Goal: Information Seeking & Learning: Learn about a topic

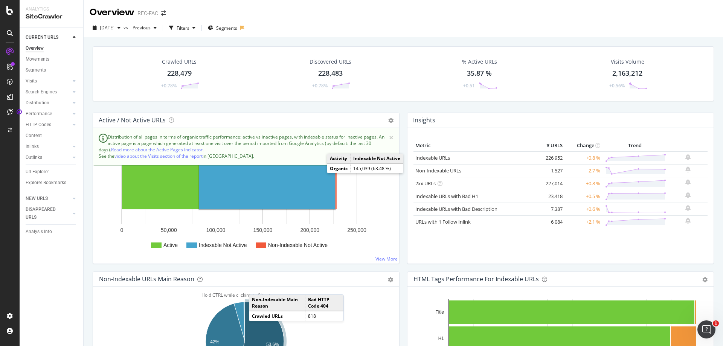
click at [286, 188] on rect "A chart." at bounding box center [267, 185] width 136 height 47
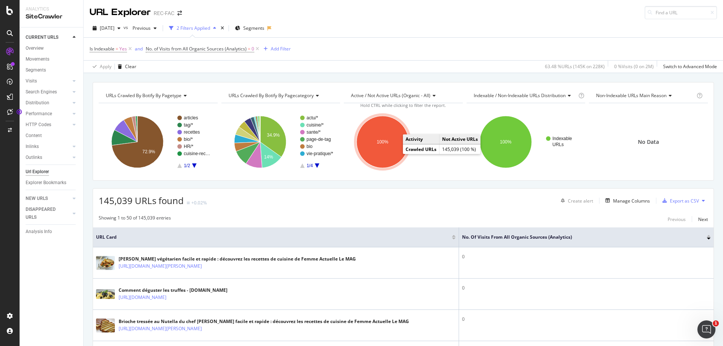
drag, startPoint x: 397, startPoint y: 150, endPoint x: 403, endPoint y: 173, distance: 23.5
click at [397, 150] on ellipse "A chart." at bounding box center [383, 142] width 52 height 52
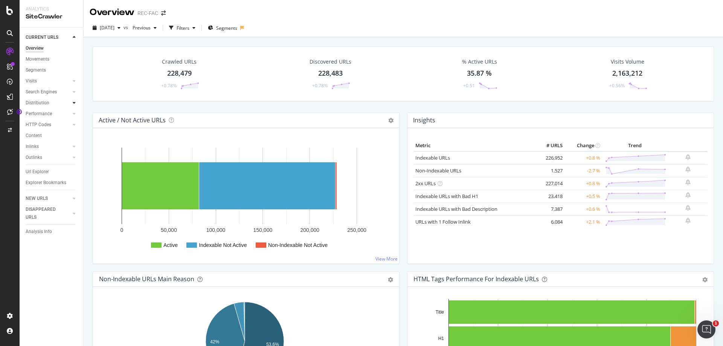
click at [75, 101] on icon at bounding box center [74, 103] width 3 height 5
click at [43, 105] on div "Distribution" at bounding box center [38, 103] width 24 height 8
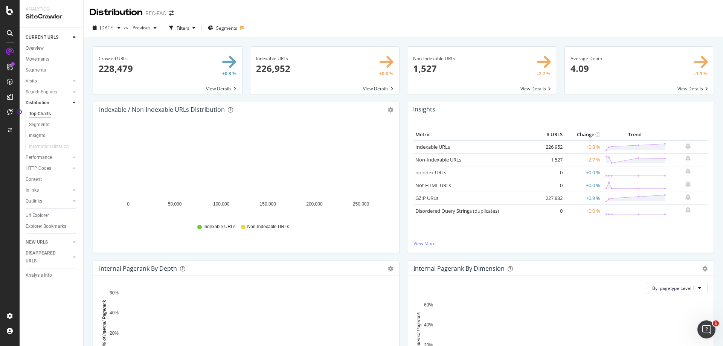
scroll to position [151, 0]
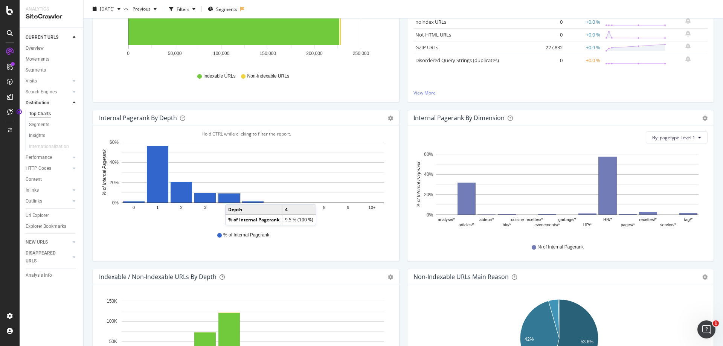
click at [233, 197] on rect "A chart." at bounding box center [228, 198] width 21 height 9
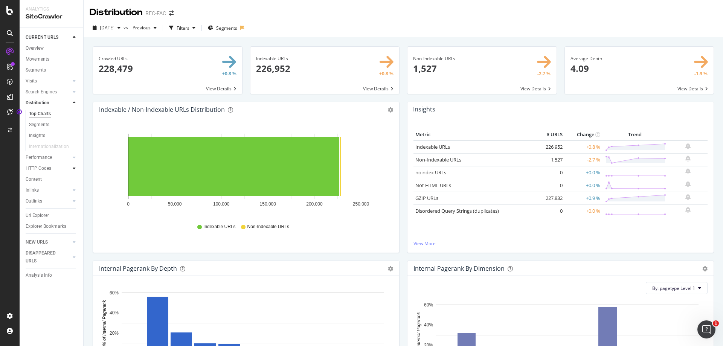
click at [73, 170] on icon at bounding box center [74, 168] width 3 height 5
click at [16, 14] on div at bounding box center [10, 10] width 18 height 9
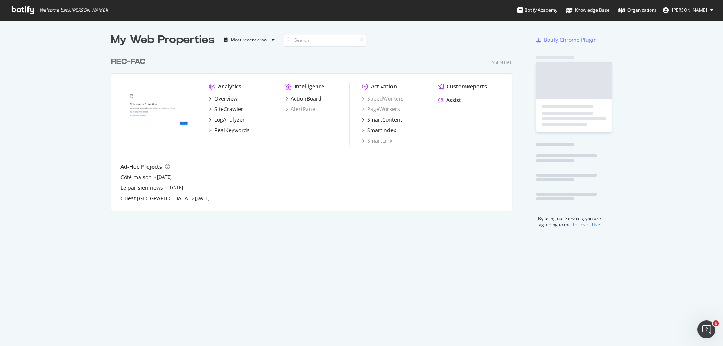
scroll to position [341, 712]
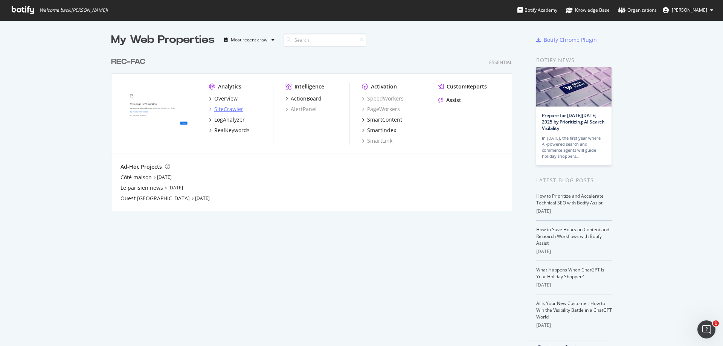
click at [209, 109] on icon "grid" at bounding box center [210, 109] width 2 height 4
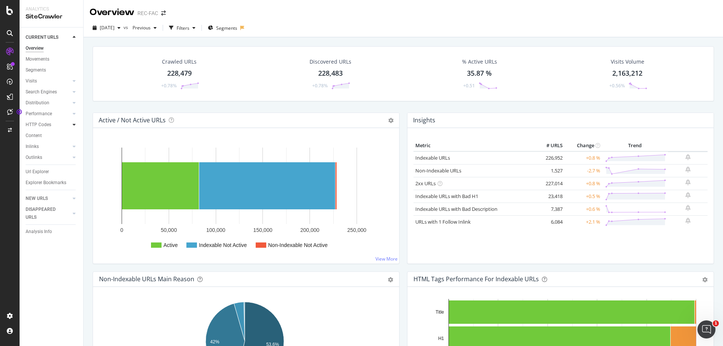
click at [72, 125] on div at bounding box center [74, 125] width 8 height 8
click at [32, 123] on div "HTTP Codes" at bounding box center [39, 125] width 26 height 8
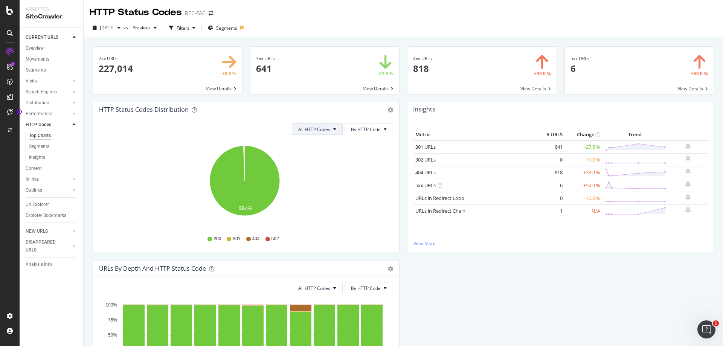
click at [335, 132] on button "All HTTP Codes" at bounding box center [317, 129] width 51 height 12
click at [327, 185] on span "3xx family" at bounding box center [316, 186] width 38 height 7
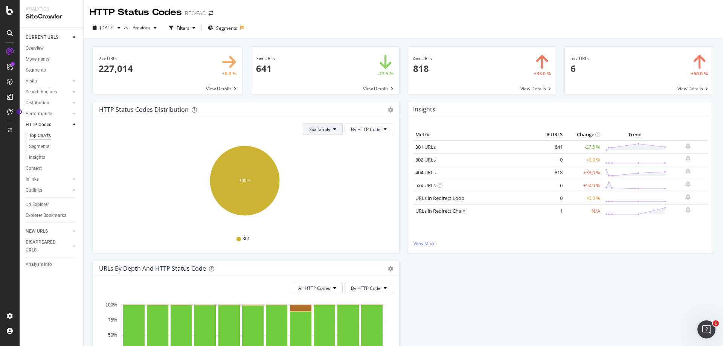
click at [333, 128] on icon at bounding box center [334, 129] width 3 height 5
click at [330, 146] on span "All HTTP Codes" at bounding box center [326, 144] width 38 height 7
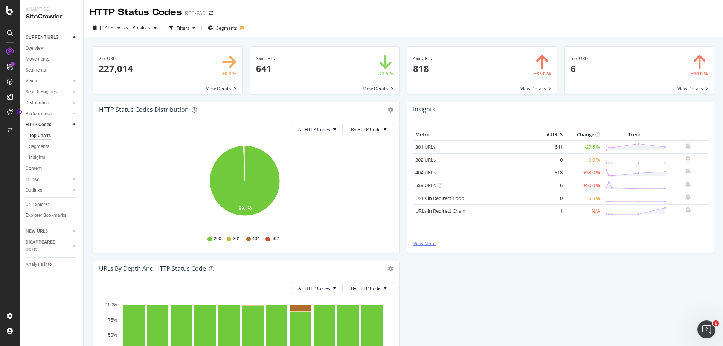
click at [428, 245] on link "View More" at bounding box center [561, 243] width 294 height 6
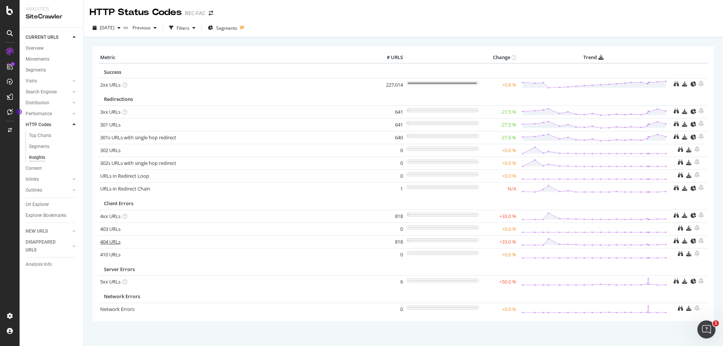
click at [106, 240] on td "404 URLs" at bounding box center [236, 241] width 276 height 13
click at [107, 243] on link "404 URLs" at bounding box center [110, 241] width 20 height 7
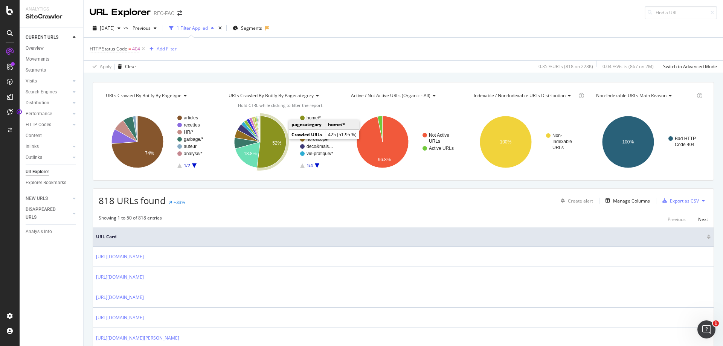
click at [277, 144] on text "52%" at bounding box center [276, 143] width 9 height 5
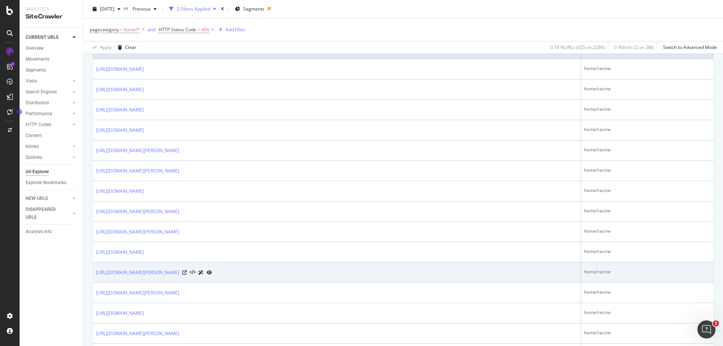
scroll to position [452, 0]
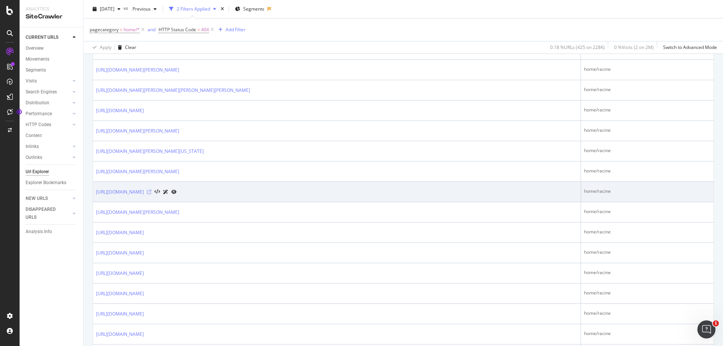
click at [151, 191] on icon at bounding box center [149, 192] width 5 height 5
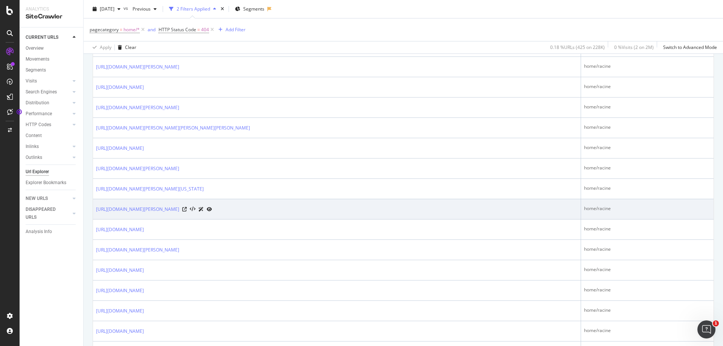
scroll to position [0, 0]
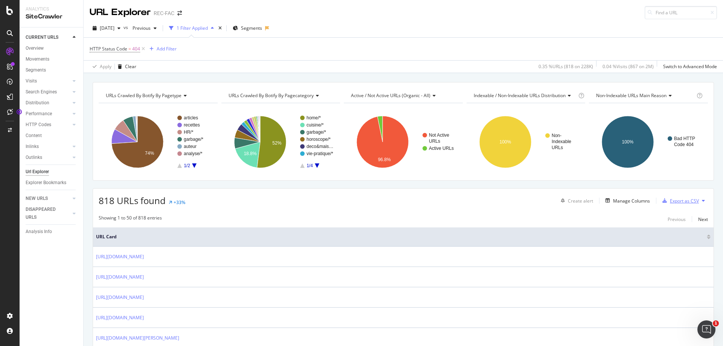
click at [670, 203] on div "Export as CSV" at bounding box center [684, 201] width 29 height 6
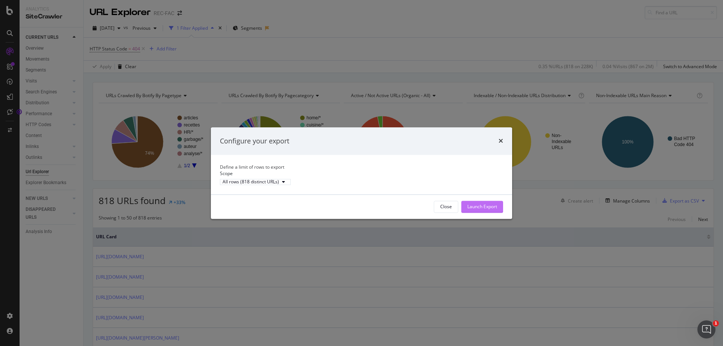
click at [478, 210] on div "Launch Export" at bounding box center [482, 206] width 30 height 6
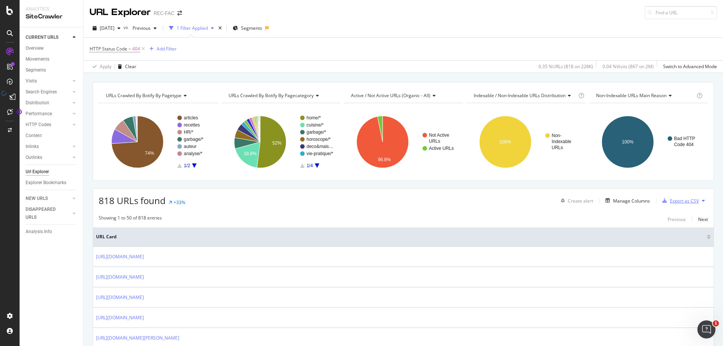
scroll to position [113, 0]
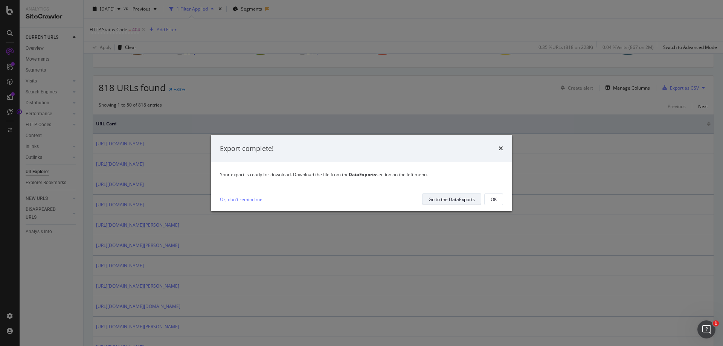
click at [442, 202] on div "Go to the DataExports" at bounding box center [452, 199] width 46 height 6
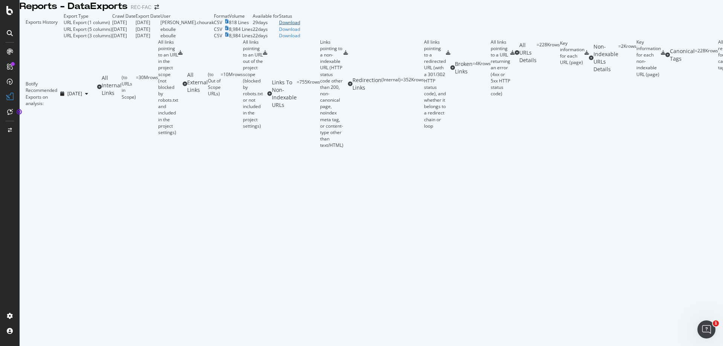
click at [300, 26] on div "Download" at bounding box center [289, 22] width 21 height 6
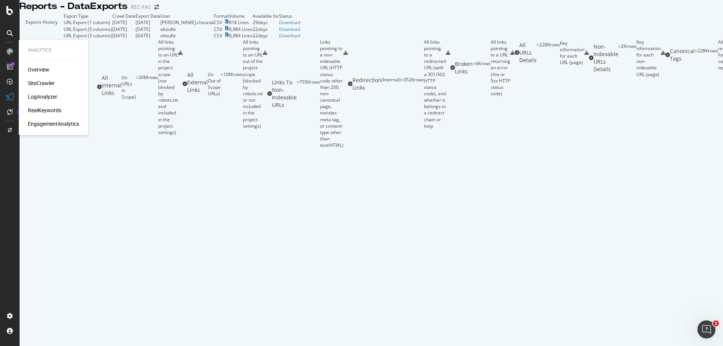
drag, startPoint x: 45, startPoint y: 82, endPoint x: 4, endPoint y: 89, distance: 41.6
click at [45, 82] on div "SiteCrawler" at bounding box center [41, 83] width 27 height 8
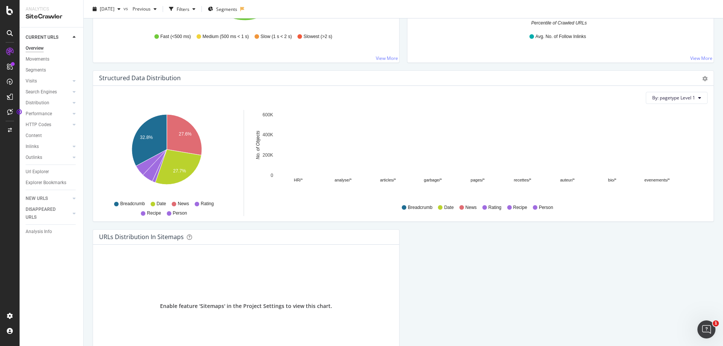
scroll to position [414, 0]
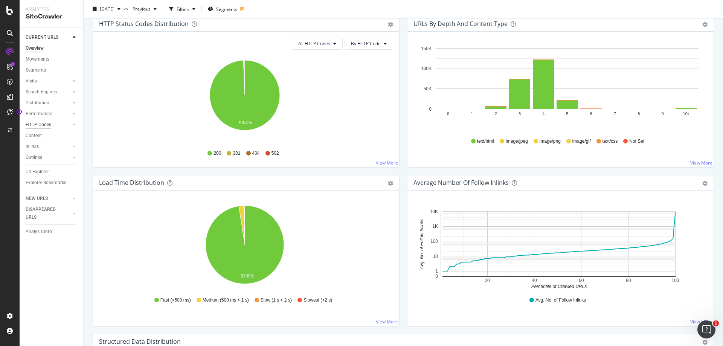
click at [46, 128] on div "HTTP Codes" at bounding box center [39, 125] width 26 height 8
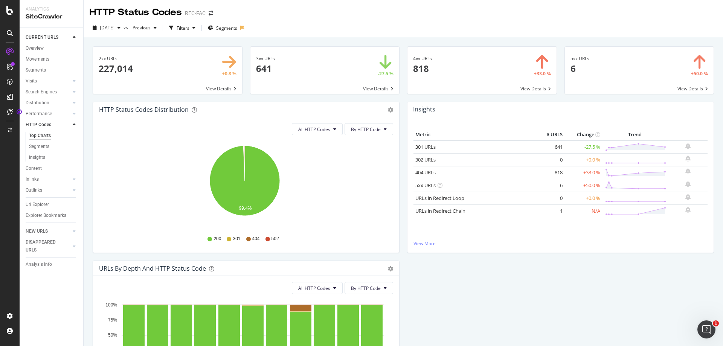
click at [328, 136] on div "All HTTP Codes By HTTP Code Hold CTRL while clicking to filter the report. 99.4…" at bounding box center [246, 185] width 306 height 136
click at [326, 129] on span "All HTTP Codes" at bounding box center [314, 129] width 32 height 6
click at [318, 202] on span "4xx family" at bounding box center [316, 200] width 38 height 7
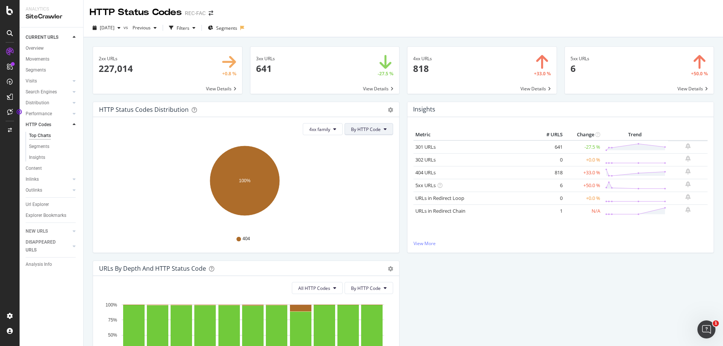
click at [384, 128] on icon at bounding box center [385, 129] width 3 height 5
click at [34, 11] on div "Analytics" at bounding box center [52, 9] width 52 height 6
click at [8, 31] on icon at bounding box center [10, 33] width 6 height 6
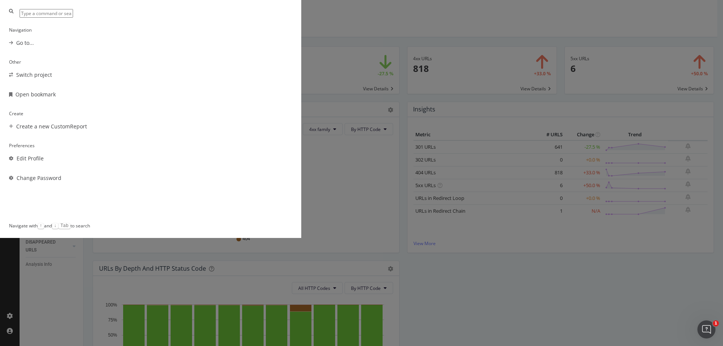
click at [597, 206] on div "Navigation Go to... Other Switch project Open bookmark Create Create a new Cust…" at bounding box center [361, 173] width 723 height 346
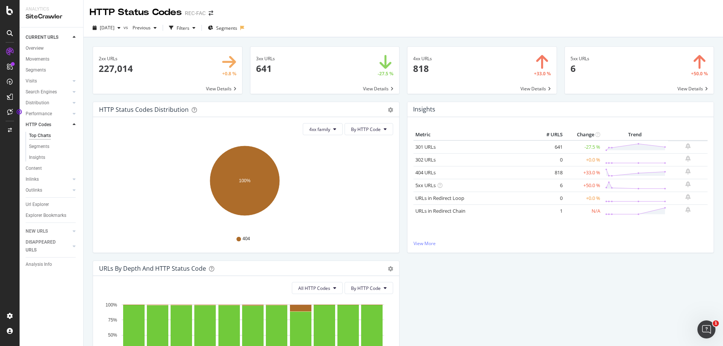
click at [31, 13] on div "SiteCrawler" at bounding box center [52, 16] width 52 height 9
click at [8, 13] on icon at bounding box center [9, 10] width 7 height 9
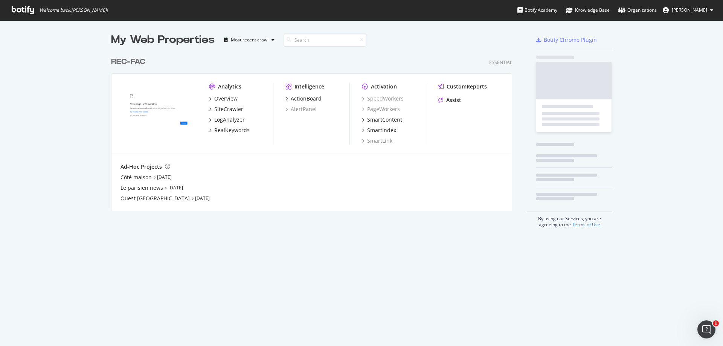
scroll to position [341, 712]
click at [206, 118] on div "Analytics Overview SiteCrawler LogAnalyzer RealKeywords Intelligence ActionBoar…" at bounding box center [312, 114] width 400 height 80
click at [214, 120] on div "LogAnalyzer" at bounding box center [229, 120] width 31 height 8
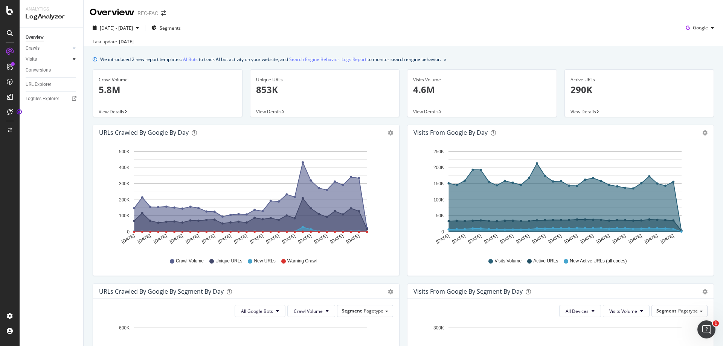
click at [72, 58] on div at bounding box center [74, 59] width 8 height 8
click at [74, 46] on icon at bounding box center [74, 48] width 3 height 5
click at [42, 85] on div "HTTP Codes" at bounding box center [42, 89] width 26 height 8
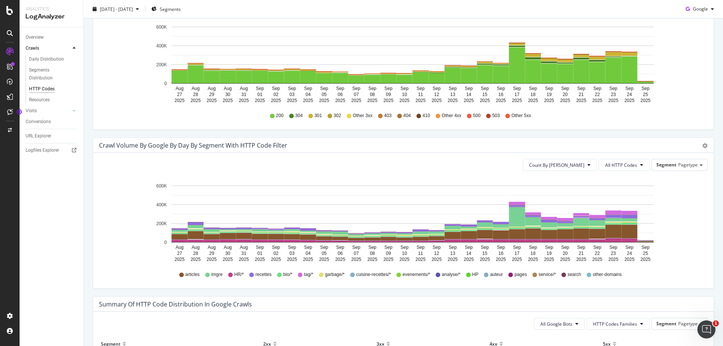
scroll to position [169, 0]
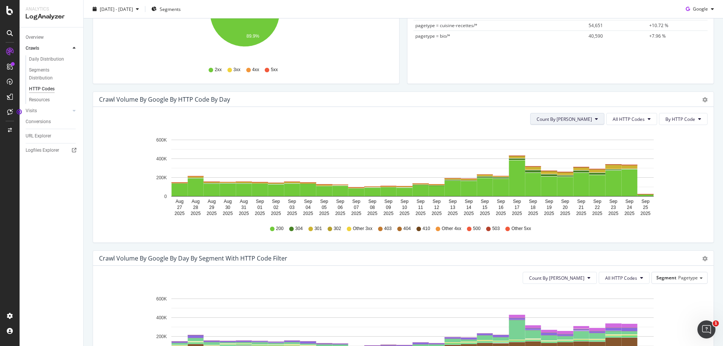
click at [569, 121] on span "Count By Day" at bounding box center [564, 119] width 55 height 6
click at [579, 146] on span "Cumulated (all codes)" at bounding box center [587, 148] width 57 height 7
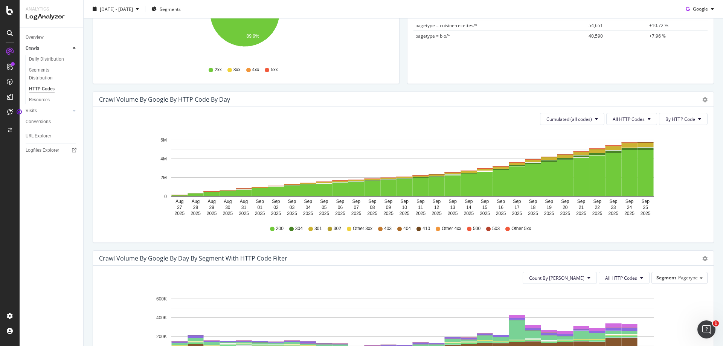
click at [574, 129] on div "Cumulated (all codes) All HTTP Codes By HTTP Code Hold CTRL while clicking to f…" at bounding box center [403, 175] width 621 height 136
click at [572, 122] on span "Cumulated (all codes)" at bounding box center [570, 119] width 46 height 6
click at [565, 135] on span "Count By Day" at bounding box center [569, 134] width 55 height 7
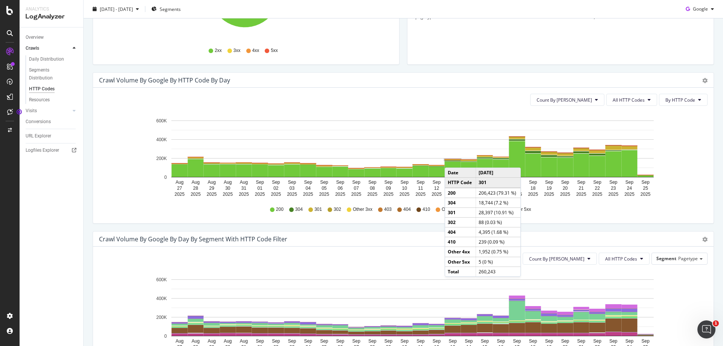
scroll to position [0, 0]
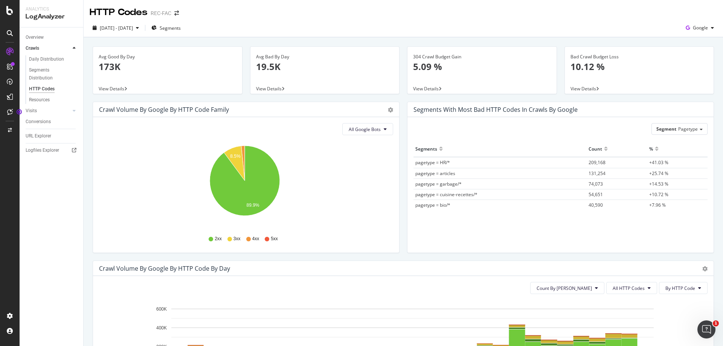
click at [586, 86] on span "View Details" at bounding box center [584, 89] width 26 height 6
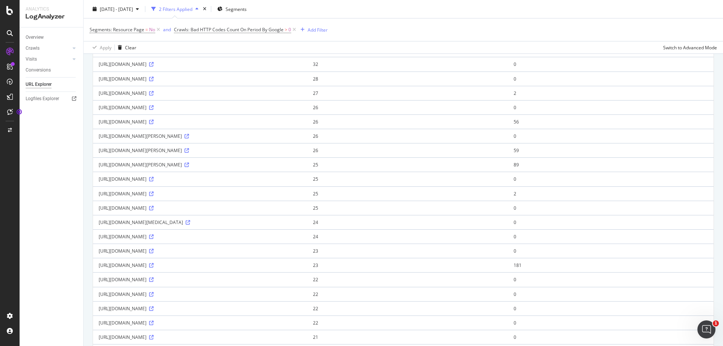
scroll to position [608, 0]
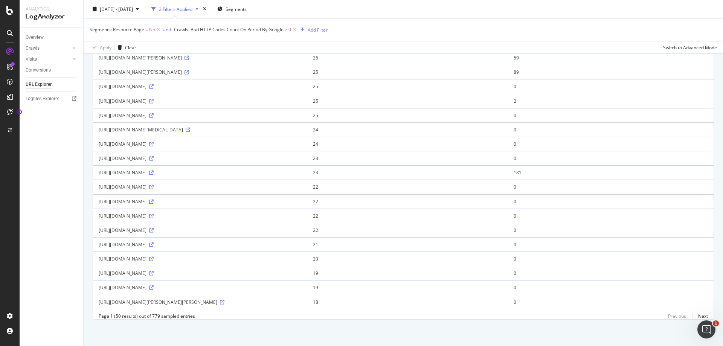
click at [154, 200] on icon at bounding box center [151, 202] width 5 height 5
click at [154, 171] on icon at bounding box center [151, 173] width 5 height 5
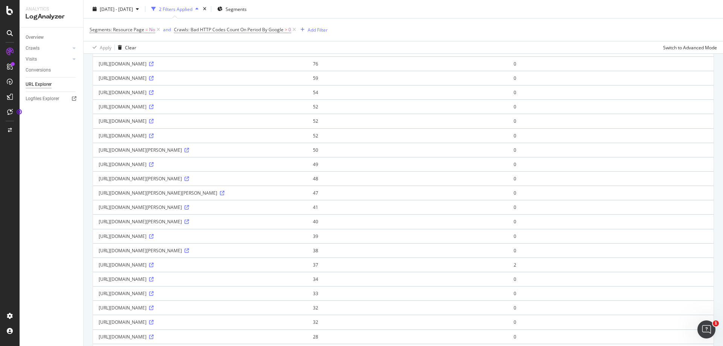
scroll to position [0, 0]
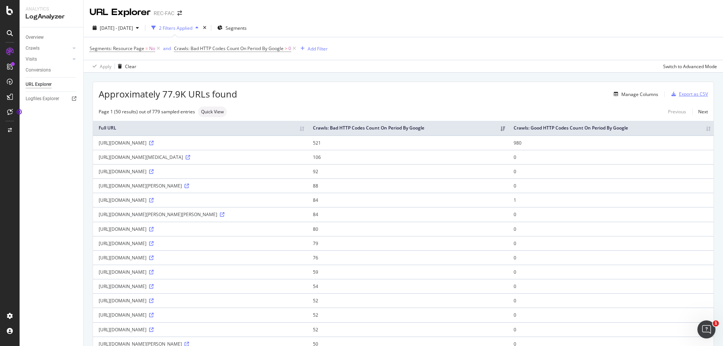
click at [680, 96] on div "Export as CSV" at bounding box center [693, 94] width 29 height 6
click at [6, 9] on icon at bounding box center [9, 10] width 7 height 9
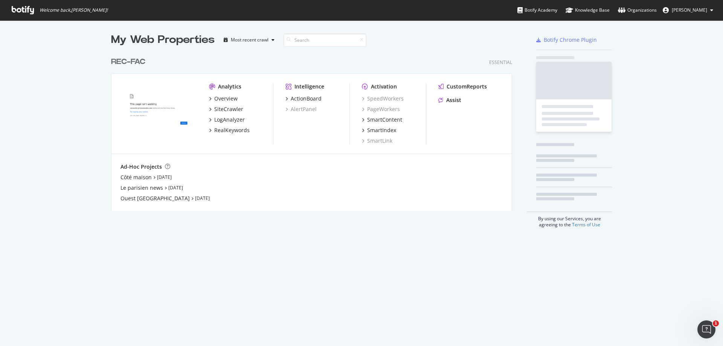
scroll to position [341, 712]
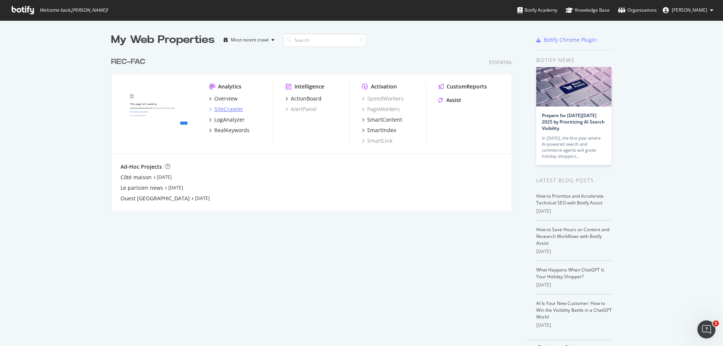
click at [209, 110] on icon "grid" at bounding box center [210, 109] width 2 height 4
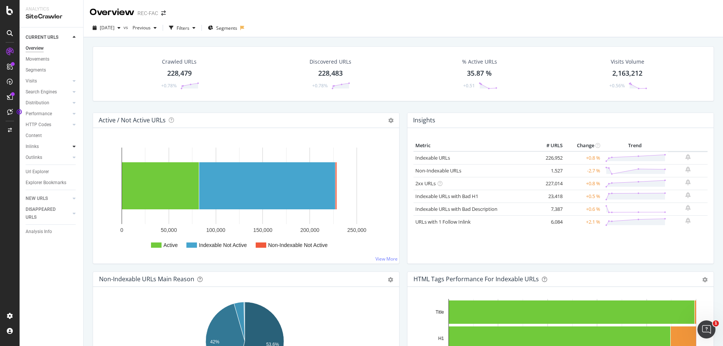
click at [73, 146] on icon at bounding box center [74, 146] width 3 height 5
click at [31, 147] on div "Inlinks" at bounding box center [32, 147] width 13 height 8
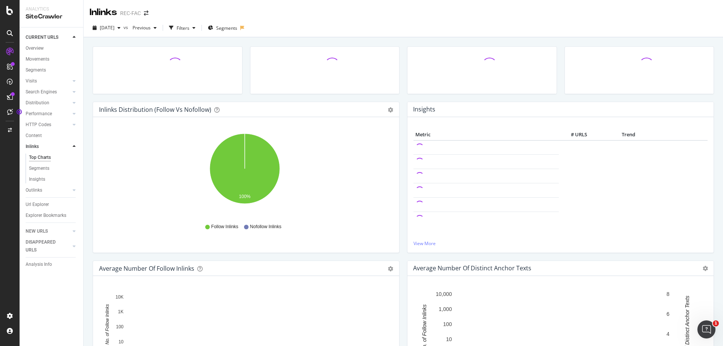
scroll to position [259, 0]
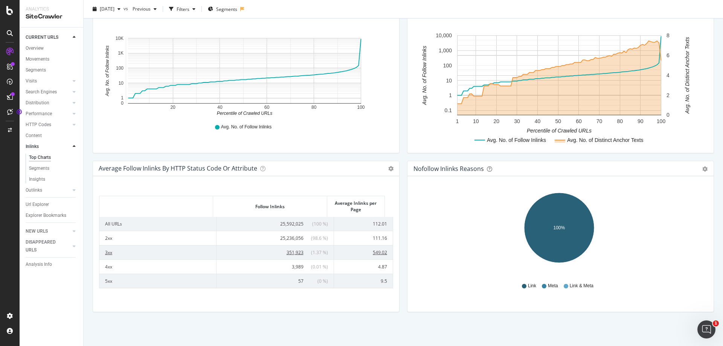
click at [287, 254] on span "351,923" at bounding box center [295, 252] width 17 height 6
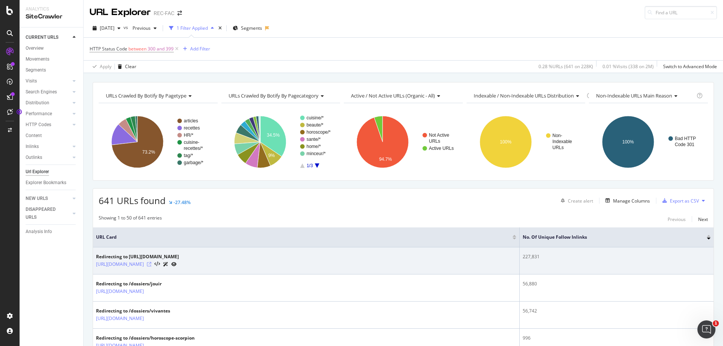
click at [151, 264] on icon at bounding box center [149, 264] width 5 height 5
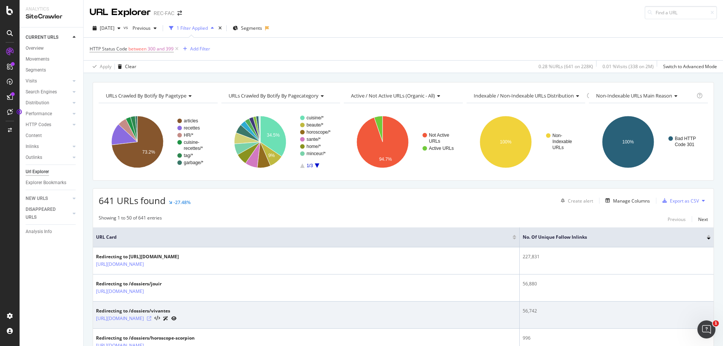
click at [151, 319] on icon at bounding box center [149, 318] width 5 height 5
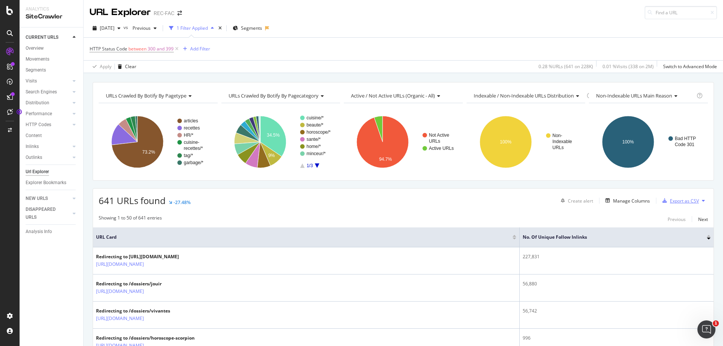
click at [676, 202] on div "Export as CSV" at bounding box center [684, 201] width 29 height 6
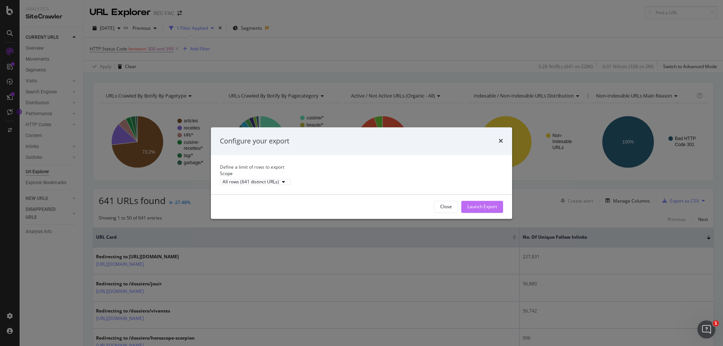
click at [486, 210] on div "Launch Export" at bounding box center [482, 206] width 30 height 6
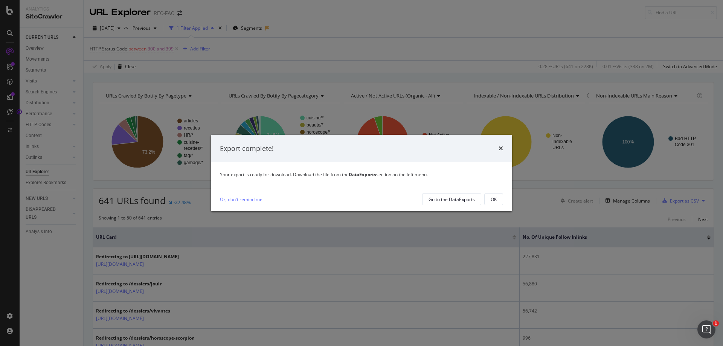
click at [500, 145] on div "times" at bounding box center [501, 149] width 5 height 10
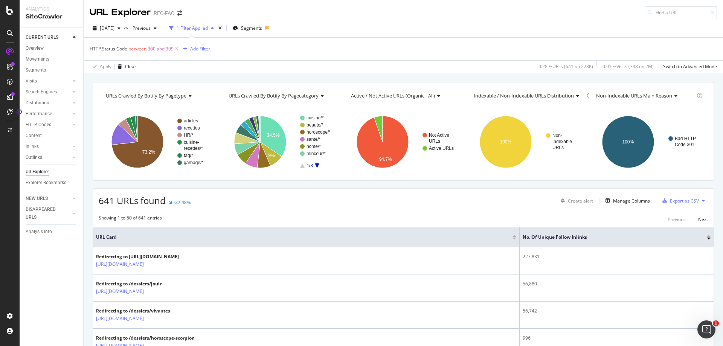
click at [670, 202] on div "Export as CSV" at bounding box center [684, 201] width 29 height 6
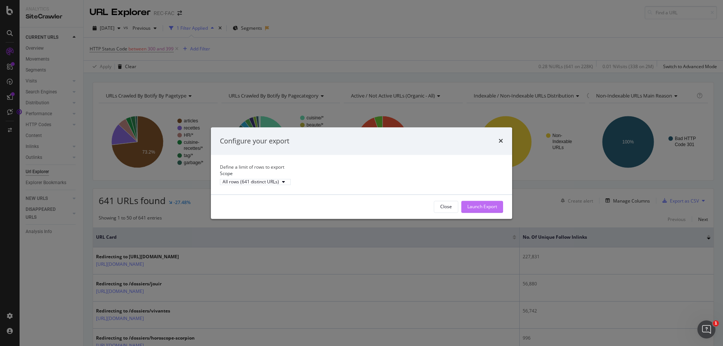
click at [469, 210] on div "Launch Export" at bounding box center [482, 206] width 30 height 6
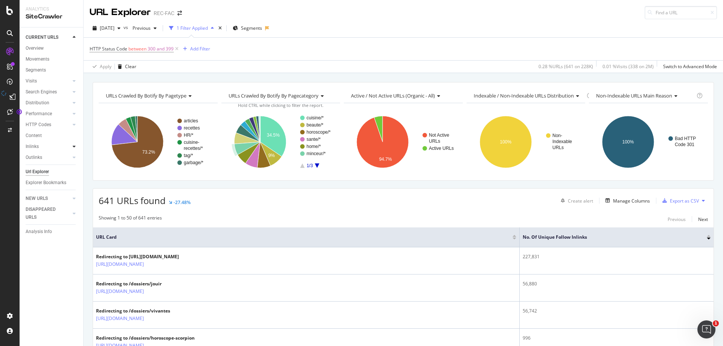
click at [75, 147] on icon at bounding box center [74, 146] width 3 height 5
click at [33, 148] on div "Inlinks" at bounding box center [32, 147] width 13 height 8
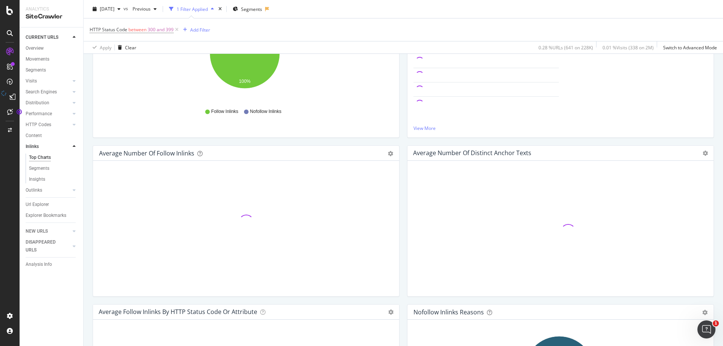
scroll to position [294, 0]
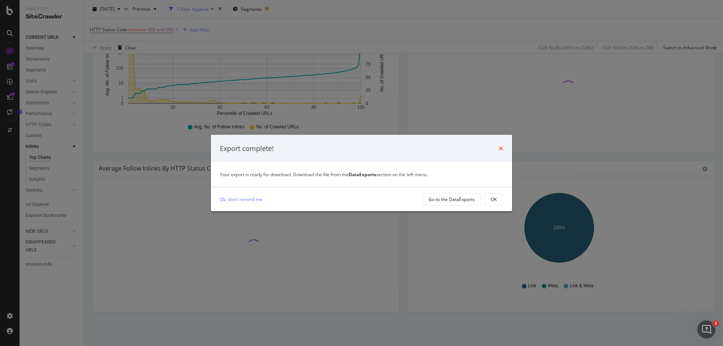
click at [501, 147] on icon "times" at bounding box center [501, 148] width 5 height 6
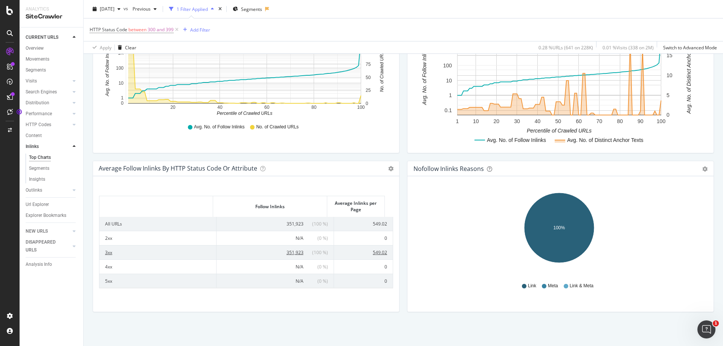
click at [124, 255] on td "3xx" at bounding box center [157, 252] width 117 height 14
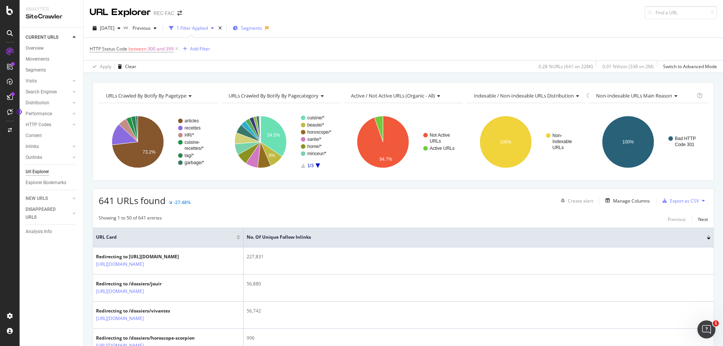
click at [261, 31] on span "Segments" at bounding box center [251, 28] width 21 height 6
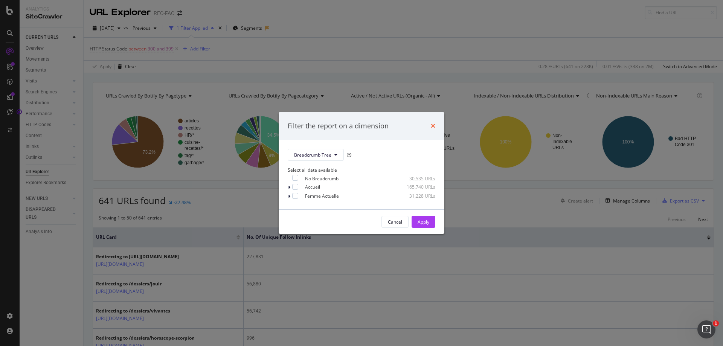
click at [432, 123] on icon "times" at bounding box center [433, 126] width 5 height 6
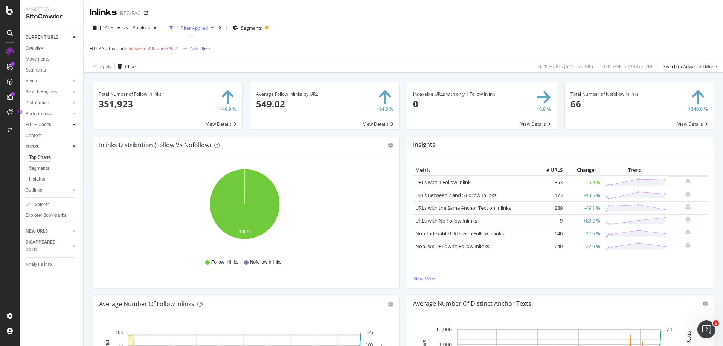
click at [75, 125] on icon at bounding box center [74, 124] width 3 height 5
click at [40, 124] on div "HTTP Codes" at bounding box center [39, 125] width 26 height 8
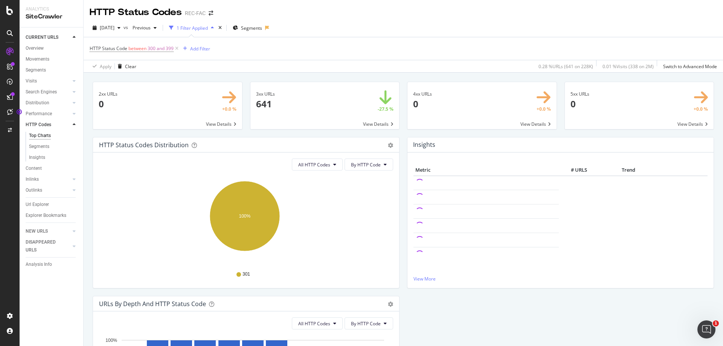
click at [305, 104] on span at bounding box center [325, 105] width 149 height 47
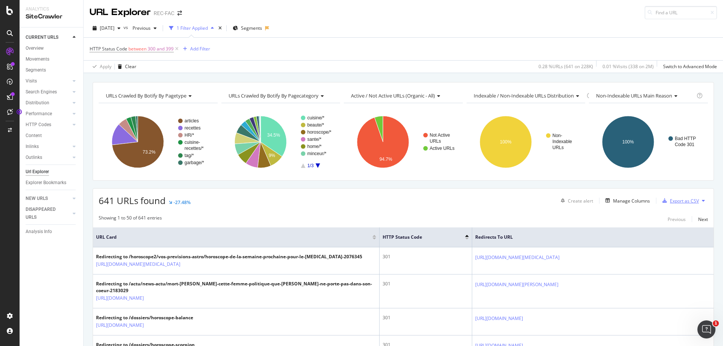
click at [679, 200] on div "Export as CSV" at bounding box center [684, 201] width 29 height 6
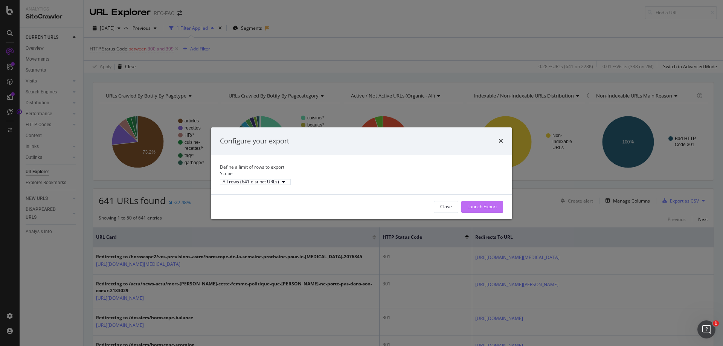
click at [476, 210] on div "Launch Export" at bounding box center [482, 206] width 30 height 6
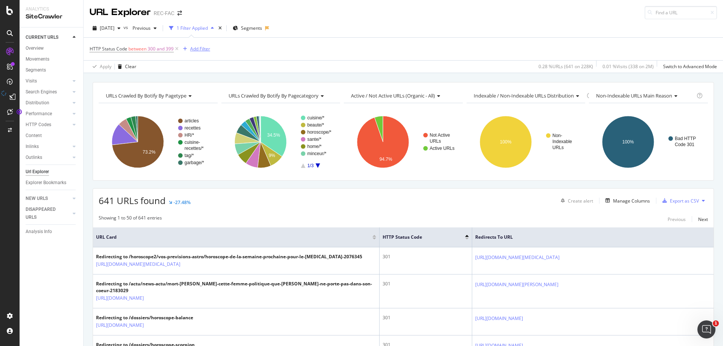
click at [193, 48] on div "Add Filter" at bounding box center [200, 49] width 20 height 6
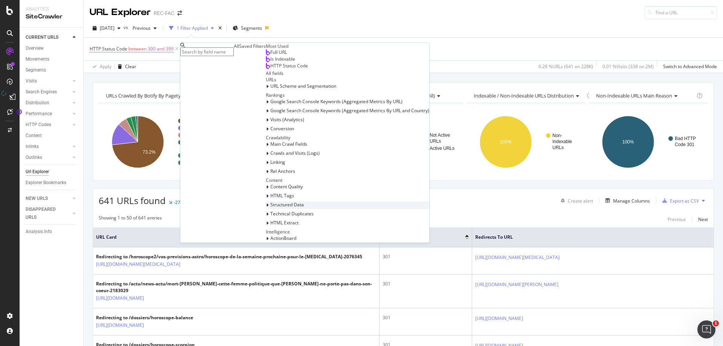
scroll to position [75, 0]
click at [266, 133] on div "Conversion" at bounding box center [347, 129] width 163 height 8
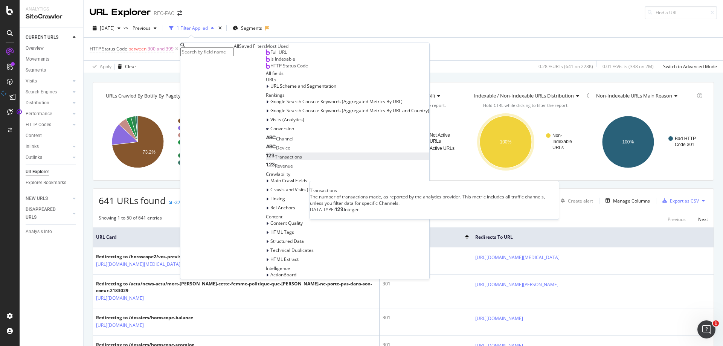
click at [266, 160] on div "Transactions" at bounding box center [284, 157] width 36 height 6
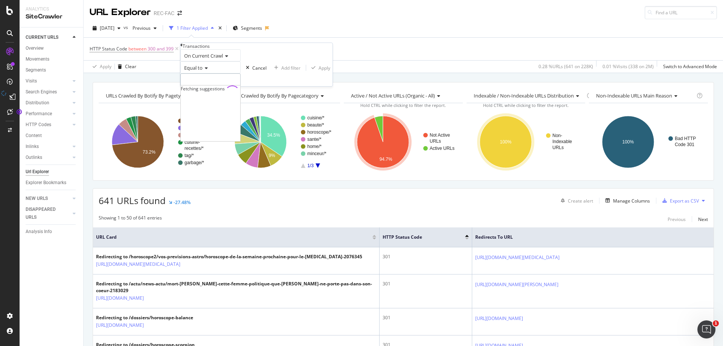
click at [234, 86] on input "number" at bounding box center [210, 79] width 60 height 13
type input "1"
click at [319, 71] on div "Apply" at bounding box center [325, 68] width 12 height 6
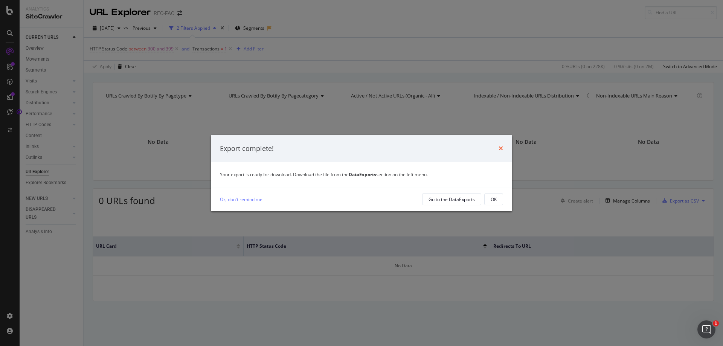
click at [499, 148] on icon "times" at bounding box center [501, 148] width 5 height 6
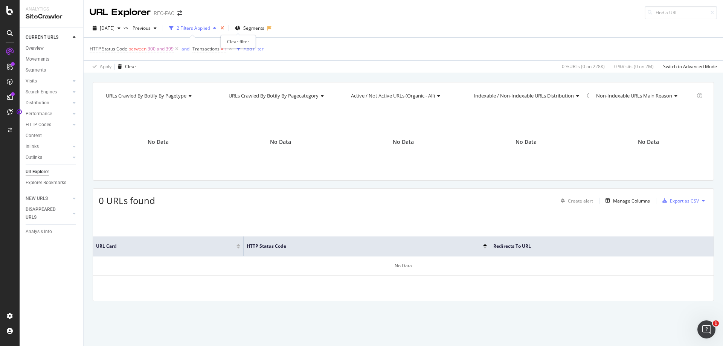
click at [224, 29] on icon "times" at bounding box center [222, 28] width 3 height 5
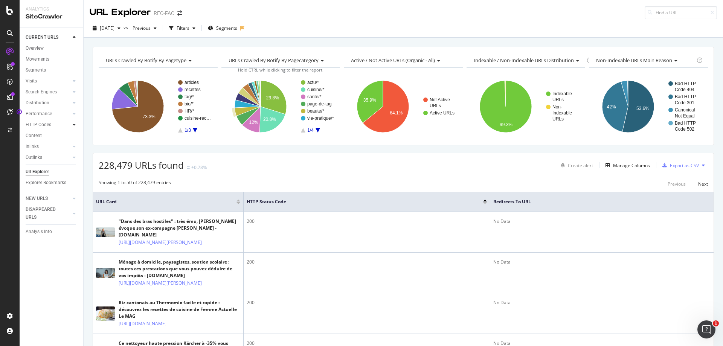
click at [72, 125] on div at bounding box center [74, 125] width 8 height 8
click at [37, 125] on div "HTTP Codes" at bounding box center [39, 125] width 26 height 8
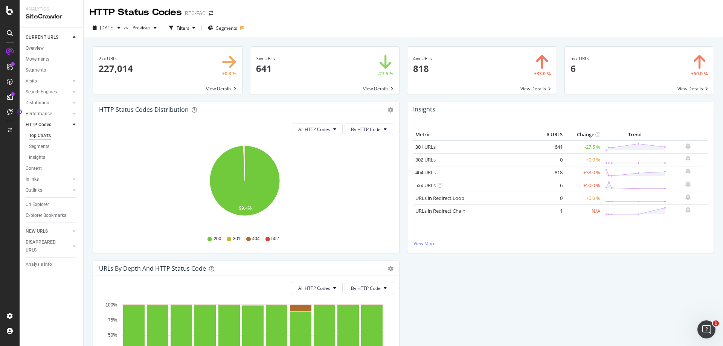
click at [554, 144] on td "641" at bounding box center [550, 147] width 30 height 13
click at [415, 144] on link "301 URLs" at bounding box center [425, 147] width 20 height 7
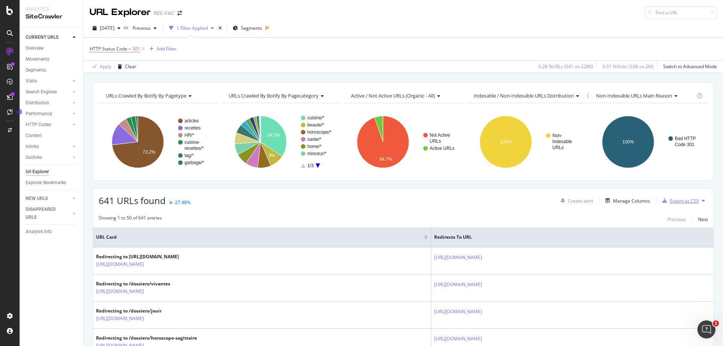
click at [674, 202] on div "Export as CSV" at bounding box center [684, 201] width 29 height 6
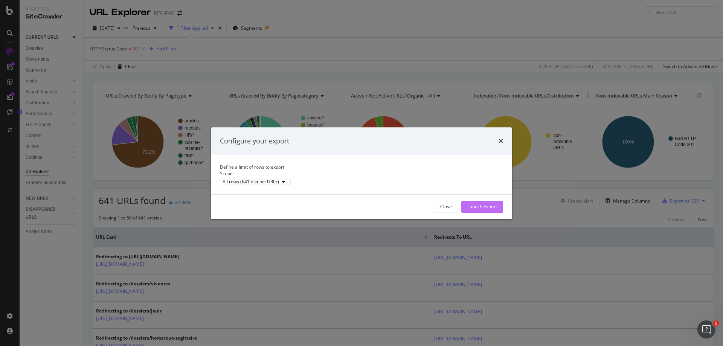
click at [484, 210] on div "Launch Export" at bounding box center [482, 206] width 30 height 6
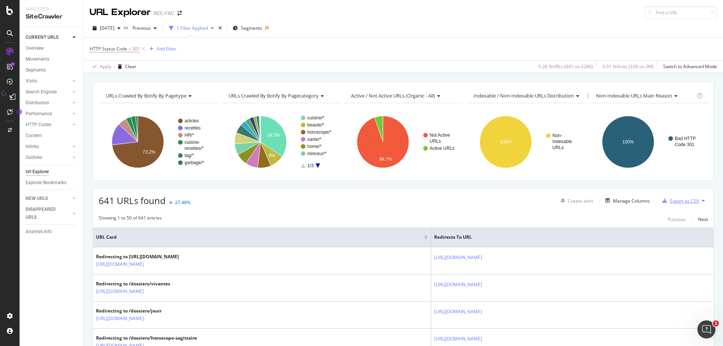
click at [682, 205] on div "Export as CSV" at bounding box center [680, 200] width 40 height 11
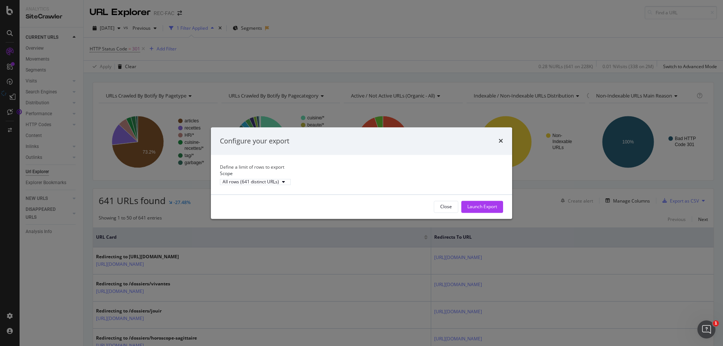
click at [469, 210] on div "Launch Export" at bounding box center [482, 206] width 30 height 6
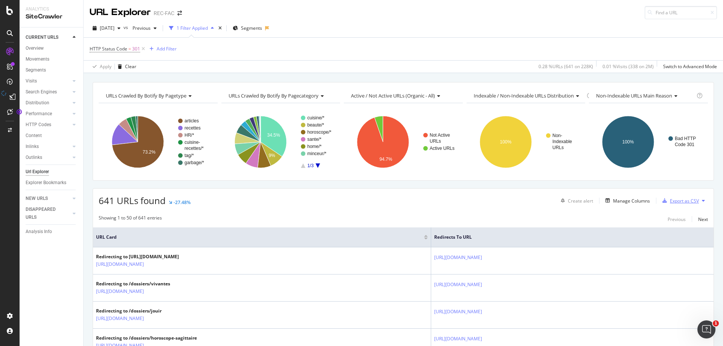
click at [691, 206] on div "Export as CSV" at bounding box center [680, 200] width 40 height 11
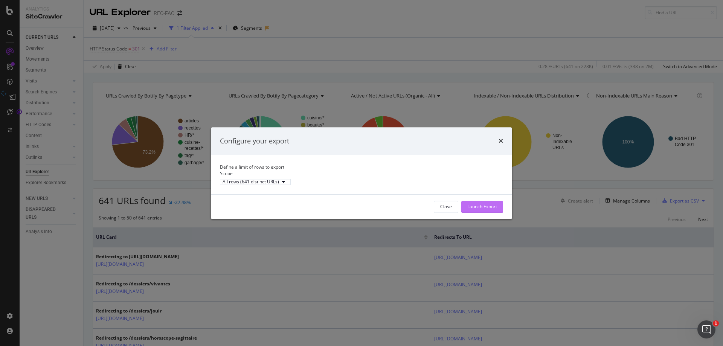
click at [486, 210] on div "Launch Export" at bounding box center [482, 206] width 30 height 6
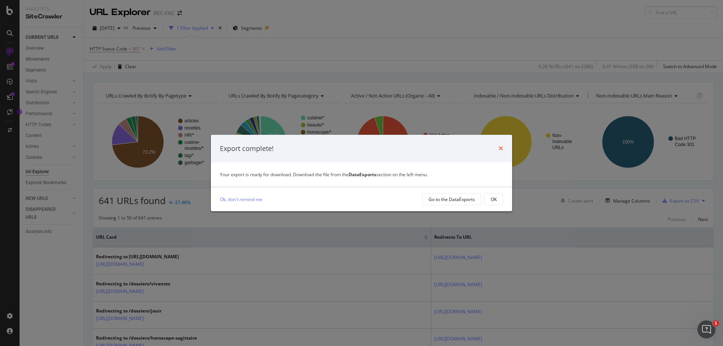
click at [501, 151] on icon "times" at bounding box center [501, 148] width 5 height 6
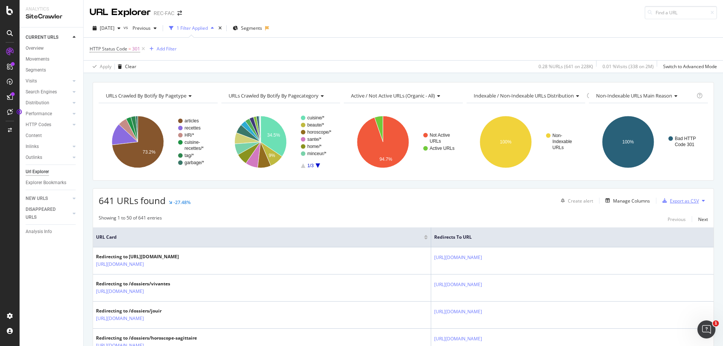
click at [673, 202] on div "Export as CSV" at bounding box center [684, 201] width 29 height 6
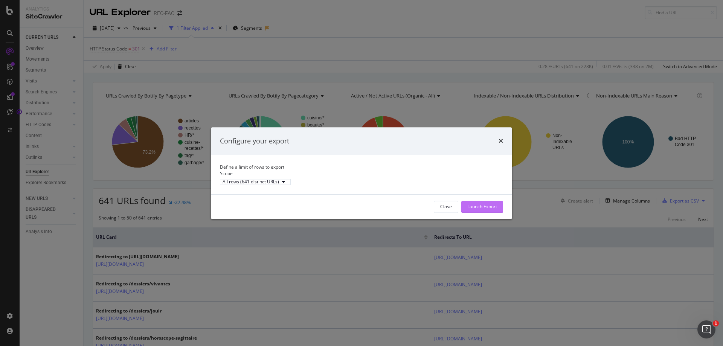
click at [481, 212] on div "Launch Export" at bounding box center [482, 206] width 30 height 11
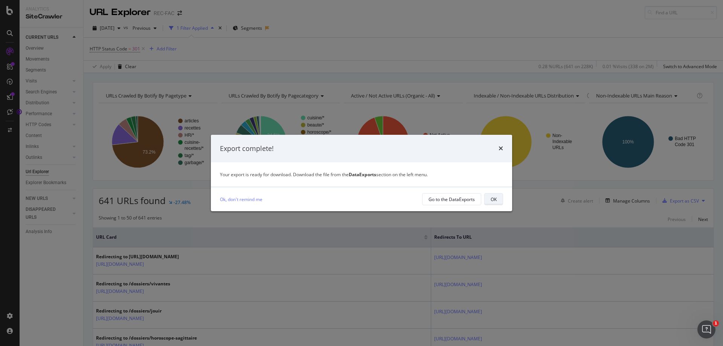
click at [491, 202] on div "OK" at bounding box center [494, 199] width 6 height 6
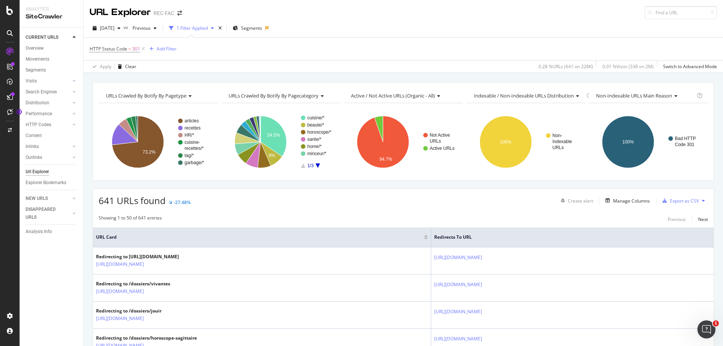
drag, startPoint x: 517, startPoint y: 30, endPoint x: 463, endPoint y: 32, distance: 53.9
click at [517, 30] on div "2025 Aug. 31st vs Previous 1 Filter Applied Segments" at bounding box center [404, 29] width 640 height 15
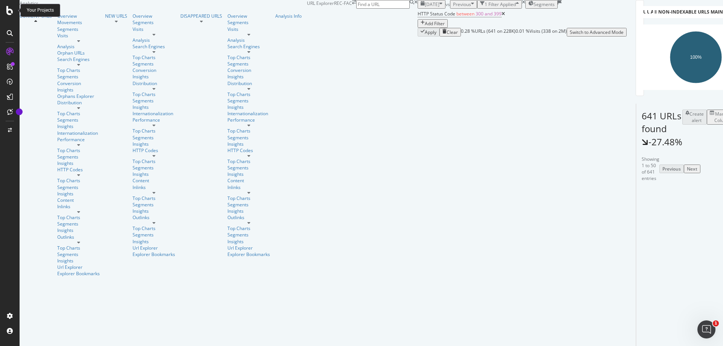
click at [6, 10] on div at bounding box center [10, 10] width 18 height 9
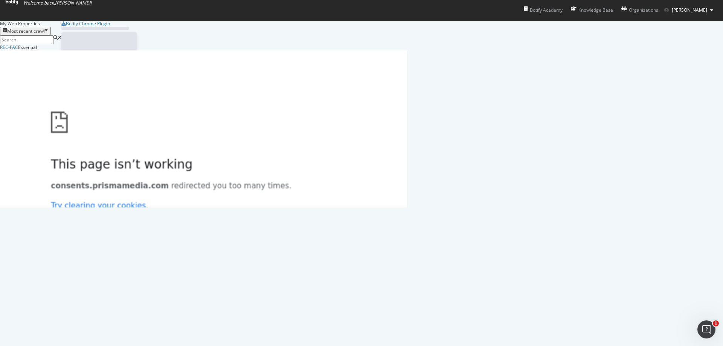
scroll to position [341, 712]
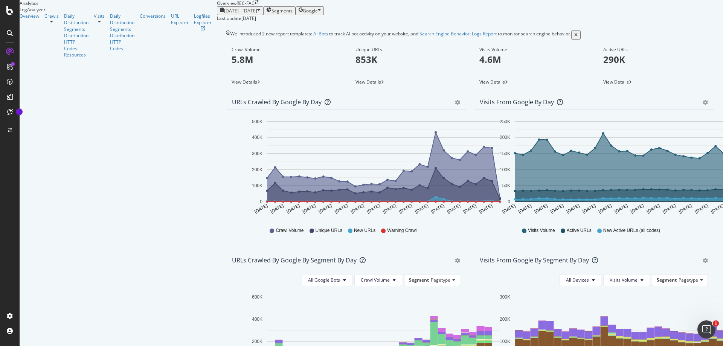
click at [53, 24] on icon at bounding box center [51, 21] width 3 height 5
click at [64, 52] on div "HTTP Codes" at bounding box center [76, 45] width 24 height 13
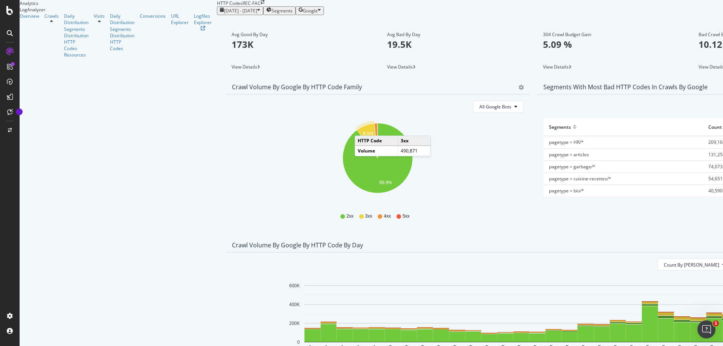
click at [357, 151] on icon "A chart." at bounding box center [367, 141] width 21 height 35
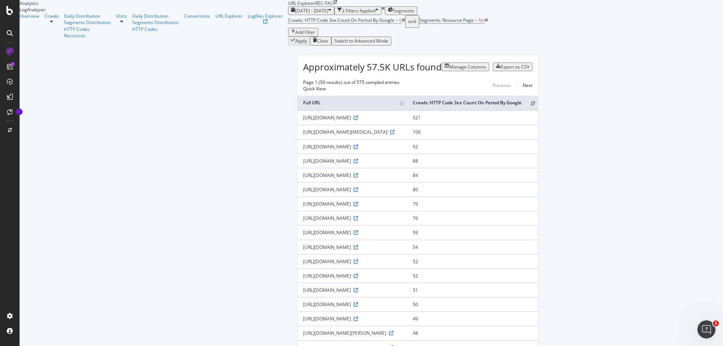
click at [24, 13] on div "Analytics LogAnalyzer" at bounding box center [154, 6] width 269 height 13
click at [44, 19] on div "Crawls" at bounding box center [51, 16] width 14 height 6
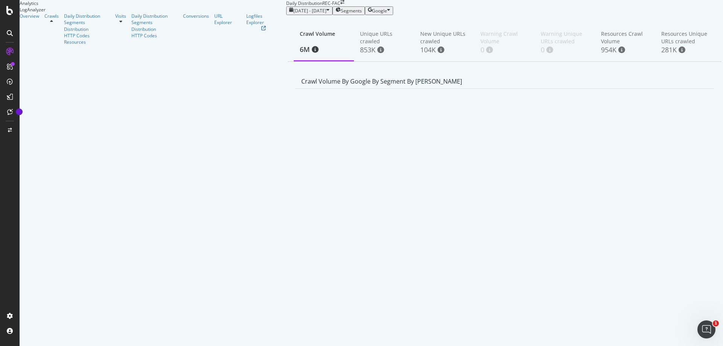
click at [64, 39] on div "HTTP Codes" at bounding box center [89, 35] width 51 height 6
click at [64, 39] on div "HTTP Codes" at bounding box center [87, 35] width 46 height 6
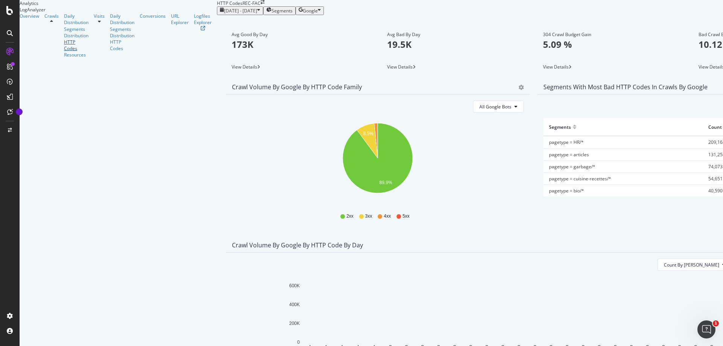
scroll to position [151, 0]
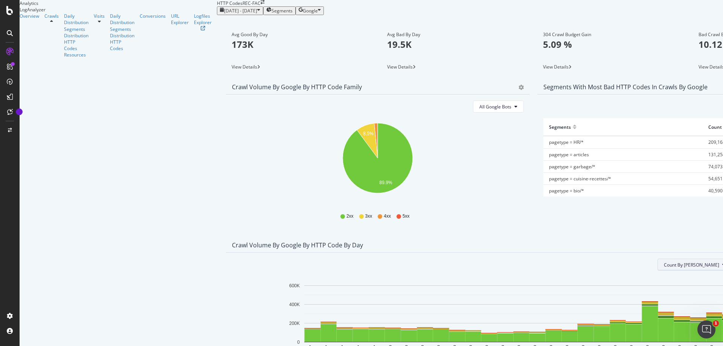
click at [664, 262] on span "Count By Day" at bounding box center [691, 265] width 55 height 6
click at [457, 253] on div "Count By Day All HTTP Codes By HTTP Code Hold CTRL while clicking to filter the…" at bounding box center [533, 321] width 615 height 136
click at [664, 262] on span "Count By Day" at bounding box center [691, 265] width 55 height 6
click at [585, 220] on span "Cumulated (all codes)" at bounding box center [587, 223] width 57 height 7
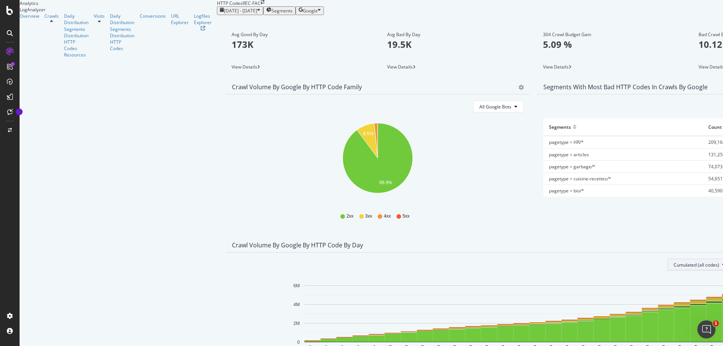
click at [674, 262] on span "Cumulated (all codes)" at bounding box center [697, 265] width 46 height 6
click at [551, 210] on span "Count By Day" at bounding box center [569, 209] width 55 height 7
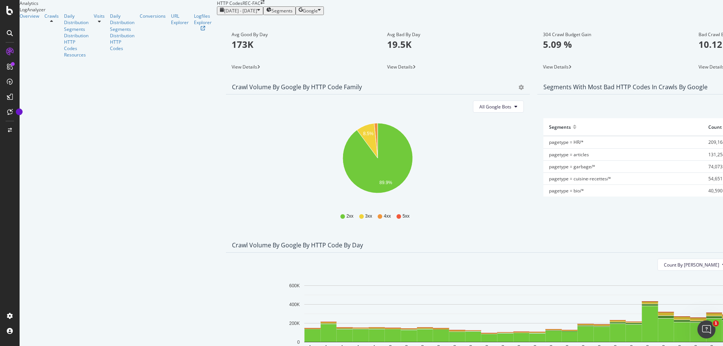
click at [664, 262] on span "Count By Day" at bounding box center [691, 265] width 55 height 6
click at [580, 223] on span "Cumulated (all codes)" at bounding box center [587, 223] width 57 height 7
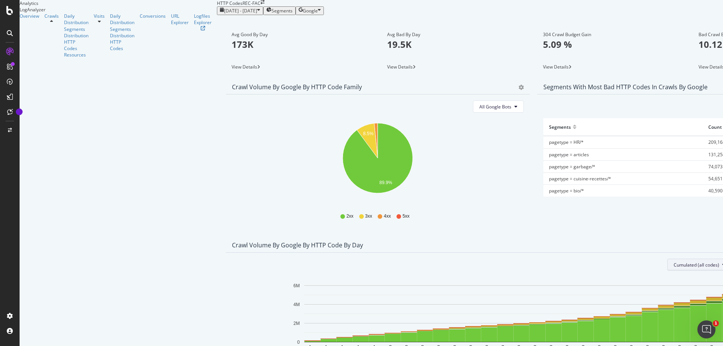
click at [674, 262] on span "Cumulated (all codes)" at bounding box center [697, 265] width 46 height 6
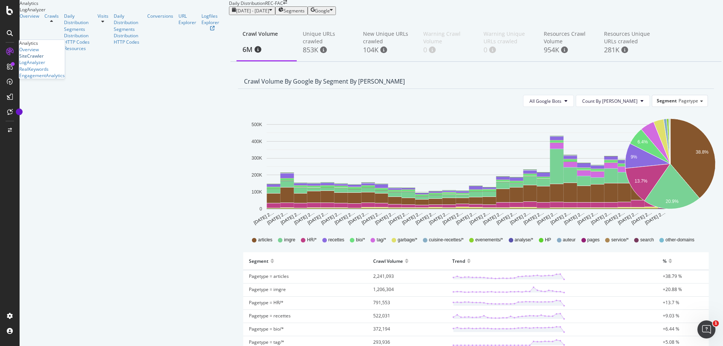
click at [37, 59] on div "SiteCrawler" at bounding box center [31, 56] width 24 height 6
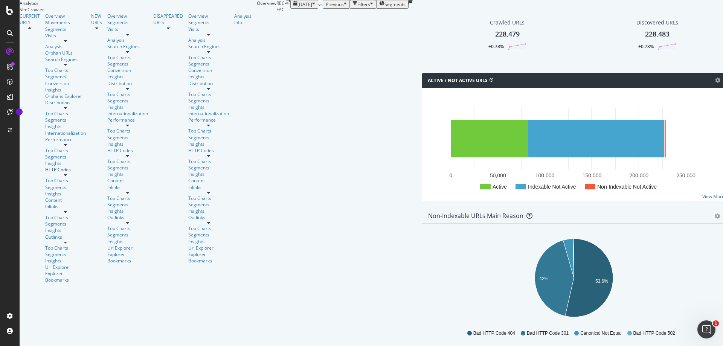
click at [45, 166] on div "HTTP Codes" at bounding box center [65, 169] width 41 height 6
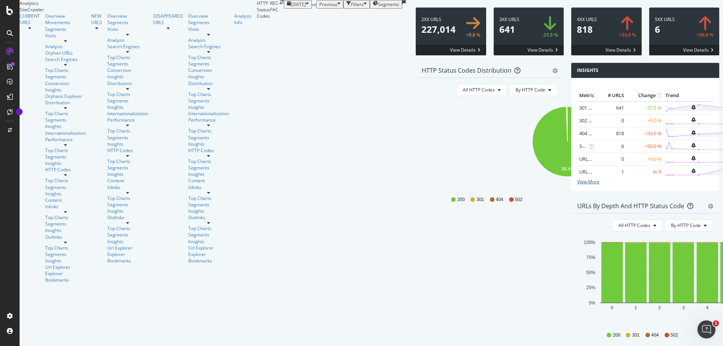
click at [577, 185] on link "View More" at bounding box center [645, 182] width 136 height 6
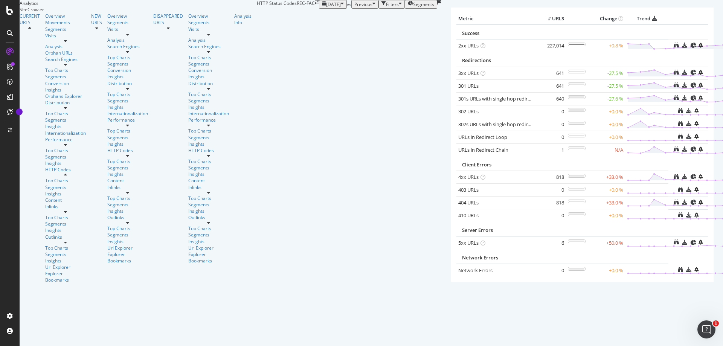
click at [50, 13] on div "SiteCrawler" at bounding box center [138, 9] width 237 height 6
click at [45, 104] on div "Distribution" at bounding box center [65, 102] width 41 height 6
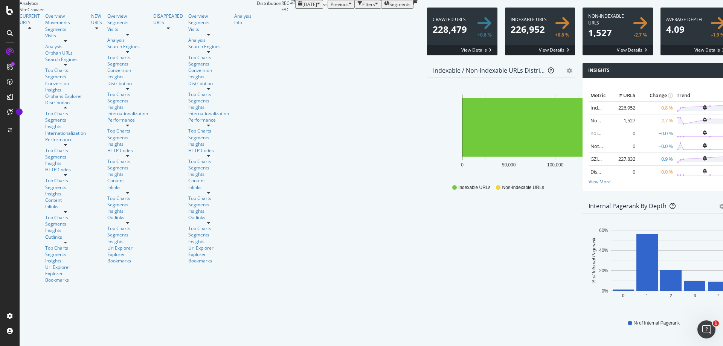
click at [661, 55] on span at bounding box center [696, 32] width 70 height 48
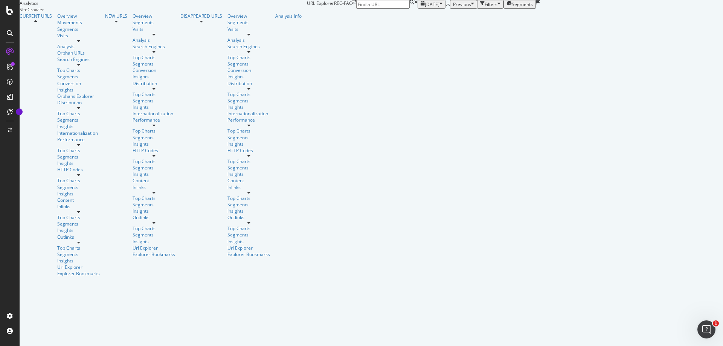
drag, startPoint x: 574, startPoint y: 28, endPoint x: 457, endPoint y: 98, distance: 135.9
click at [540, 9] on div "2025 Aug. 31st vs Previous Filters Segments" at bounding box center [479, 4] width 122 height 9
click at [582, 83] on icon "A chart." at bounding box center [605, 57] width 46 height 52
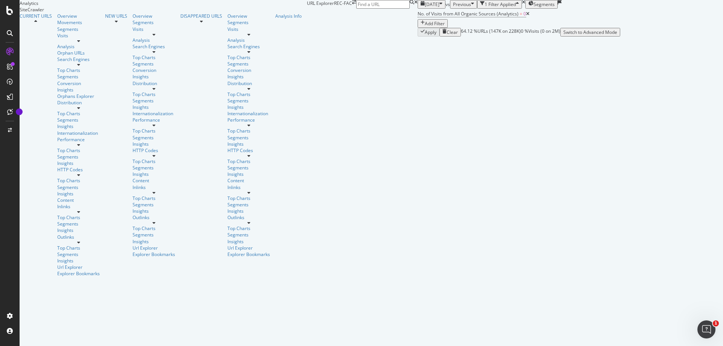
click at [471, 28] on div "No. of Visits from All Organic Sources (Analytics) = 0 Add Filter" at bounding box center [519, 18] width 203 height 19
click at [77, 67] on icon at bounding box center [78, 65] width 3 height 5
click at [57, 63] on div "Search Engines" at bounding box center [78, 59] width 43 height 6
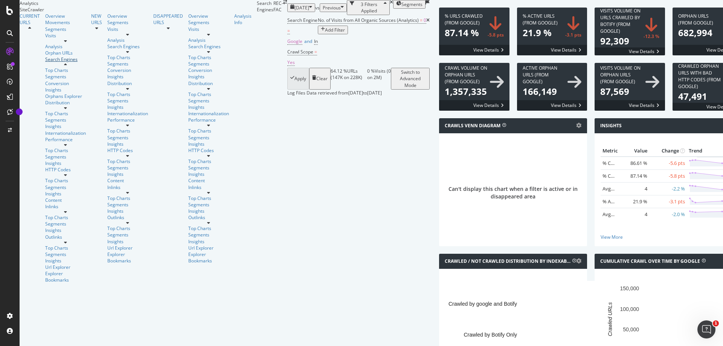
scroll to position [713, 0]
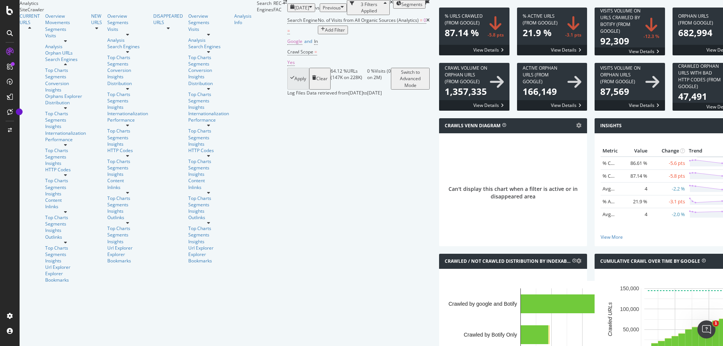
click at [45, 87] on div "Conversion" at bounding box center [65, 83] width 41 height 6
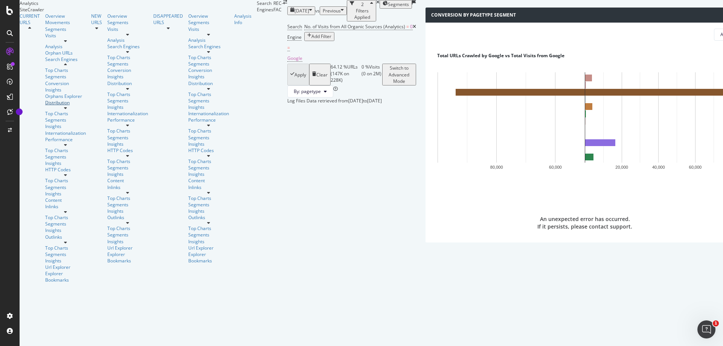
click at [45, 106] on div "Distribution" at bounding box center [65, 102] width 41 height 6
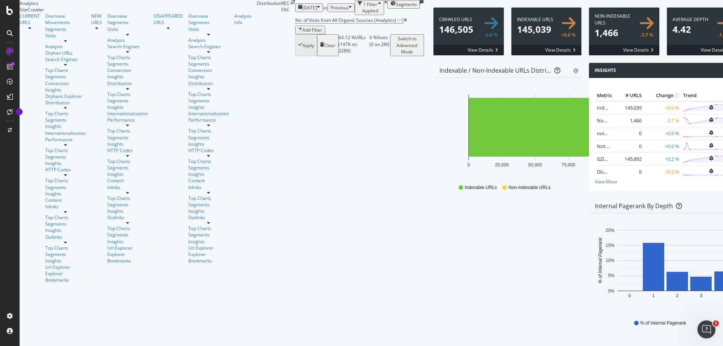
click at [667, 55] on span at bounding box center [702, 32] width 70 height 48
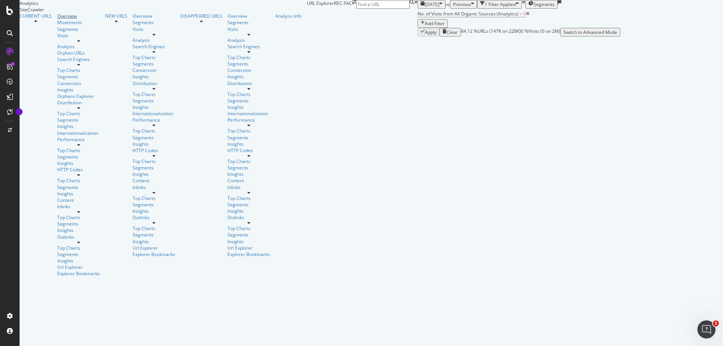
click at [57, 19] on div "Overview" at bounding box center [78, 16] width 43 height 6
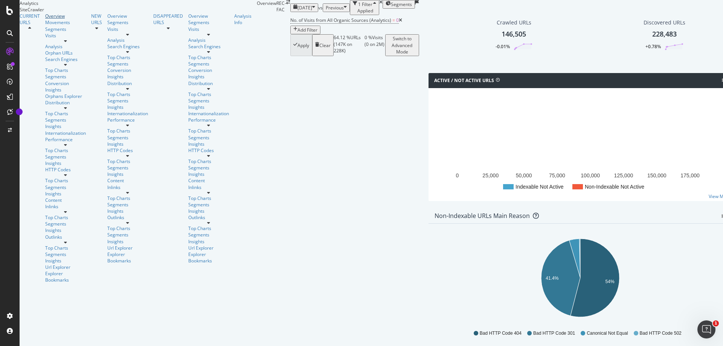
scroll to position [527, 0]
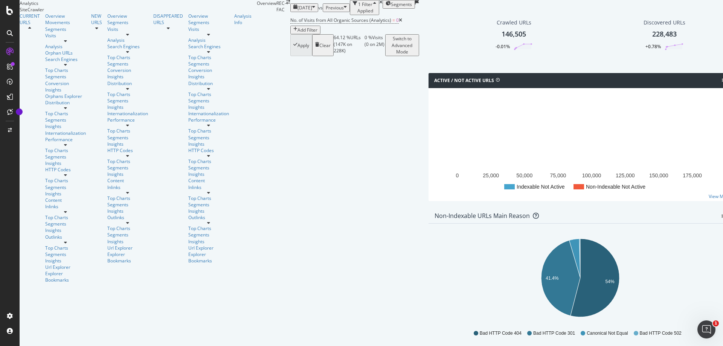
scroll to position [113, 0]
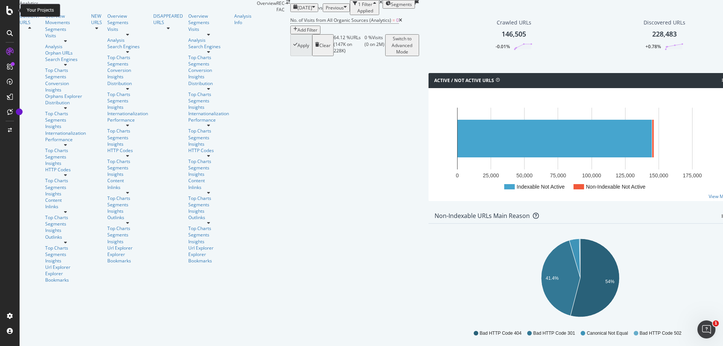
click at [7, 6] on icon at bounding box center [9, 10] width 7 height 9
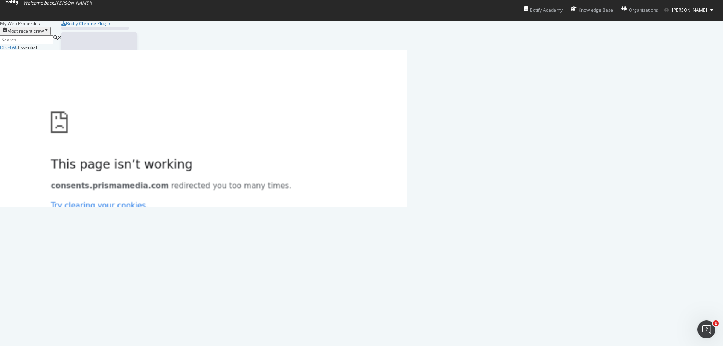
scroll to position [341, 712]
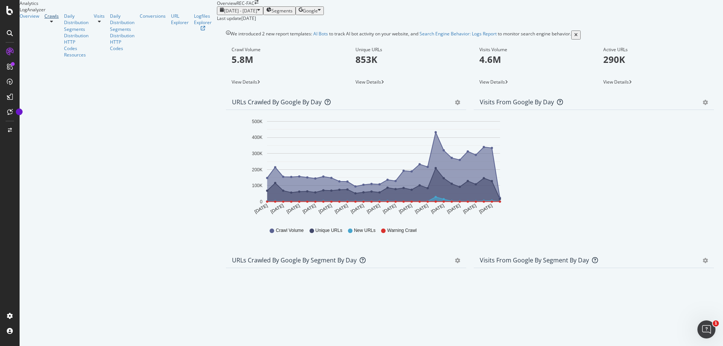
click at [59, 19] on div at bounding box center [51, 19] width 14 height 0
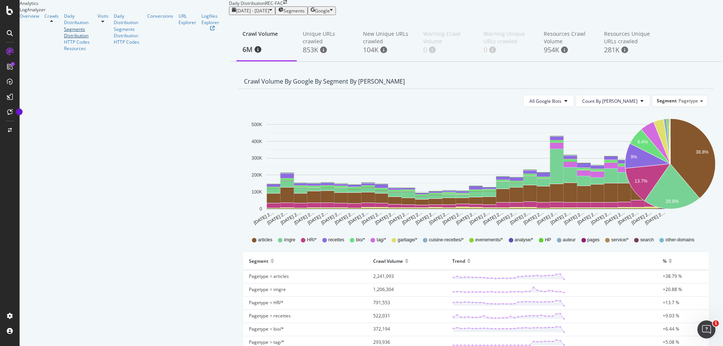
click at [64, 39] on div "Segments Distribution" at bounding box center [78, 32] width 28 height 13
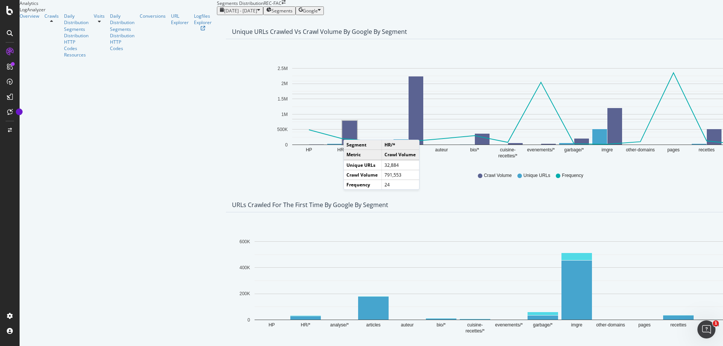
click at [342, 145] on rect "A chart." at bounding box center [349, 133] width 15 height 24
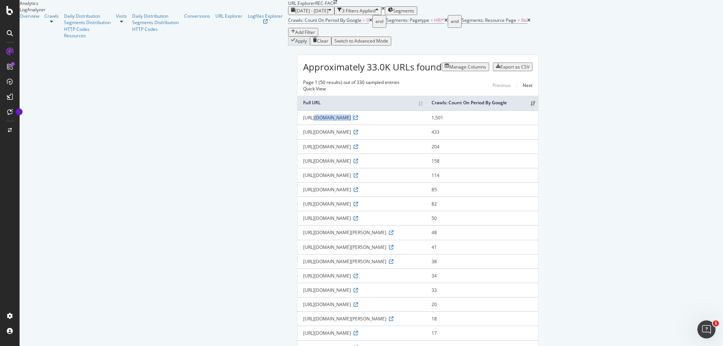
drag, startPoint x: 95, startPoint y: 142, endPoint x: 202, endPoint y: 143, distance: 107.7
click at [298, 125] on td "https://www.femmeactuelle.fr/page/tag/enquete" at bounding box center [362, 117] width 128 height 14
copy div "https://www.femmeactuelle.fr/page/tag/enquete"
drag, startPoint x: 109, startPoint y: 157, endPoint x: 210, endPoint y: 157, distance: 101.0
click at [298, 139] on td "https://www.femmeactuelle.fr/vie-pratique/high-tech" at bounding box center [362, 132] width 128 height 14
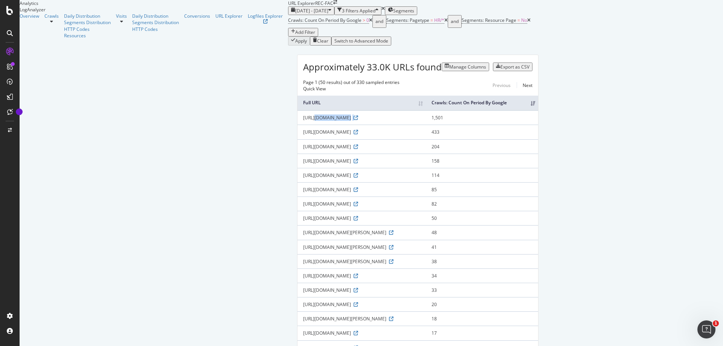
copy div "https://www.femmeactuelle.fr/vie-pratique/high-tech"
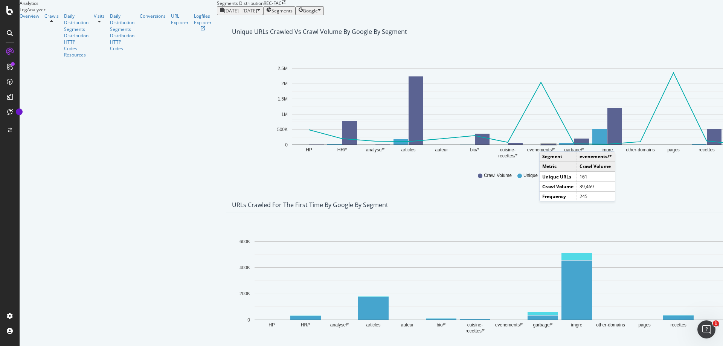
click at [541, 145] on rect "A chart." at bounding box center [548, 145] width 15 height 2
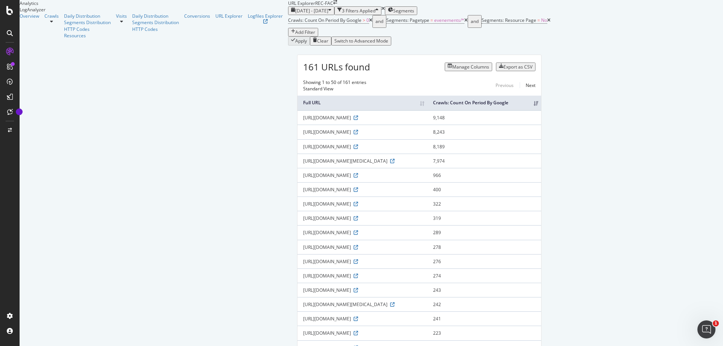
click at [533, 70] on div "Export as CSV" at bounding box center [518, 67] width 29 height 6
click at [354, 120] on icon at bounding box center [356, 118] width 5 height 5
click at [551, 6] on div "URL Explorer REC-FAC" at bounding box center [419, 3] width 263 height 6
click at [354, 192] on icon at bounding box center [356, 190] width 5 height 5
click at [390, 163] on icon at bounding box center [392, 161] width 5 height 5
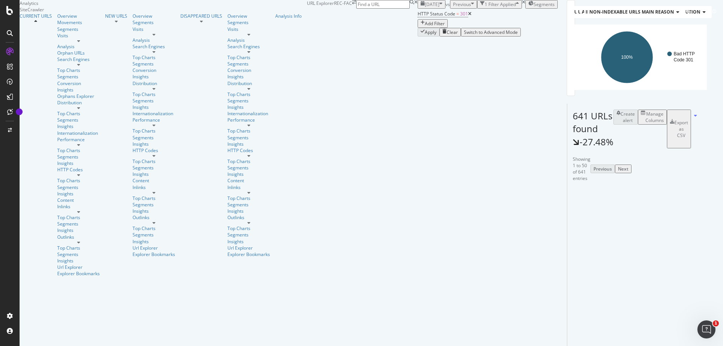
click at [688, 139] on div "Export as CSV" at bounding box center [682, 128] width 14 height 19
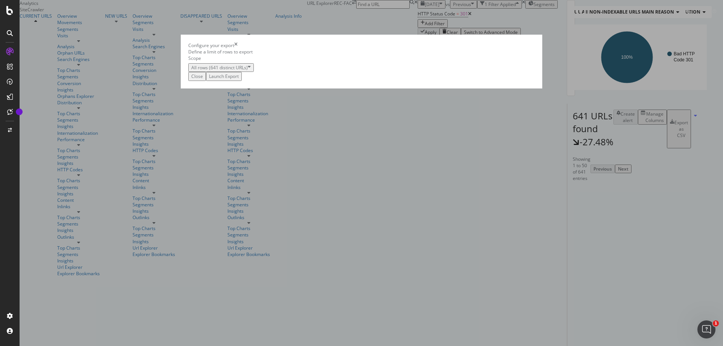
click at [239, 79] on div "Launch Export" at bounding box center [224, 76] width 30 height 6
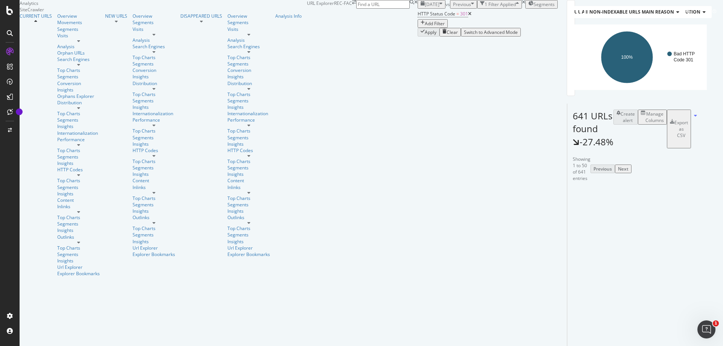
drag, startPoint x: 451, startPoint y: 23, endPoint x: 385, endPoint y: 56, distance: 73.8
click at [451, 9] on div "2025 Aug. 31st vs Previous 1 Filter Applied Segments" at bounding box center [488, 4] width 140 height 9
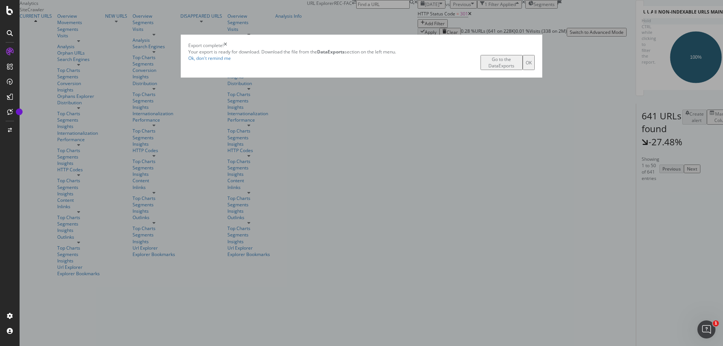
click at [484, 69] on div "Go to the DataExports" at bounding box center [502, 62] width 36 height 13
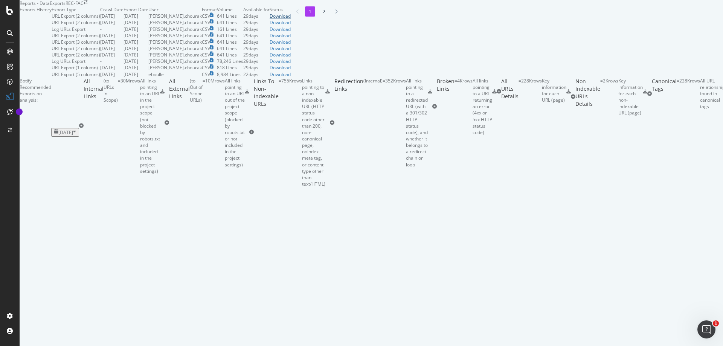
click at [291, 19] on div "Download" at bounding box center [280, 16] width 21 height 6
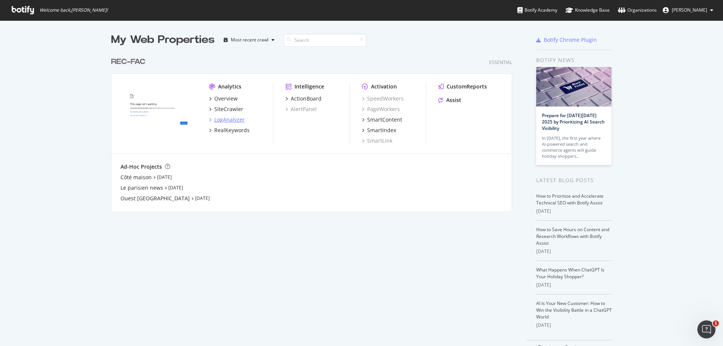
click at [211, 119] on div "LogAnalyzer" at bounding box center [227, 120] width 36 height 8
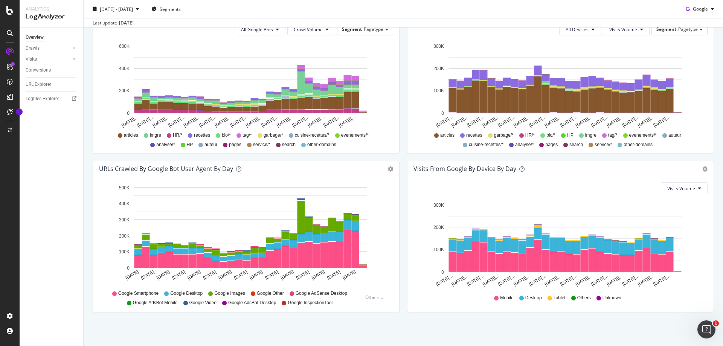
scroll to position [56, 0]
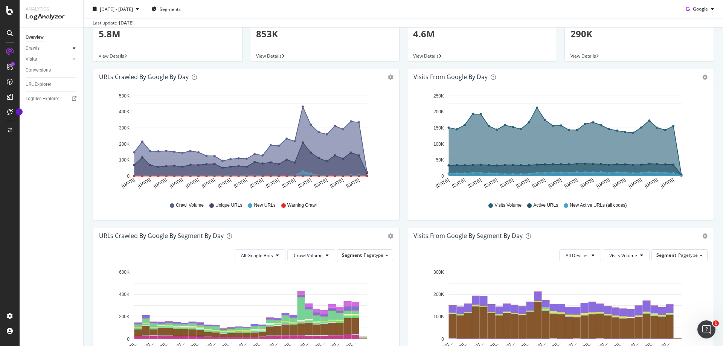
click at [75, 50] on icon at bounding box center [74, 48] width 3 height 5
click at [50, 77] on div "Segments Distribution" at bounding box center [50, 74] width 42 height 16
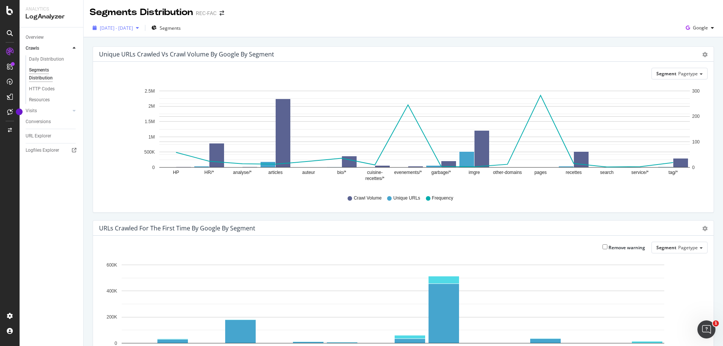
click at [130, 31] on span "[DATE] - [DATE]" at bounding box center [116, 28] width 33 height 6
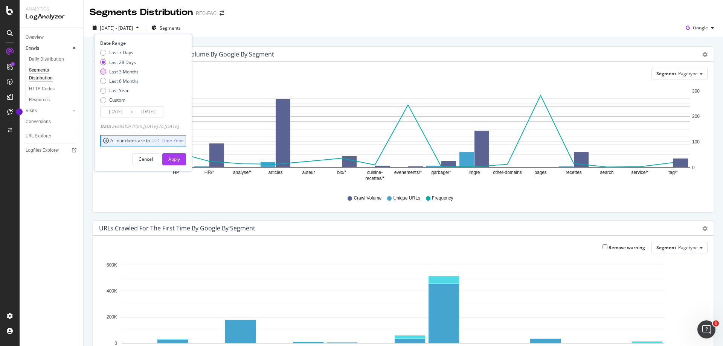
click at [116, 73] on div "Last 3 Months" at bounding box center [123, 72] width 29 height 6
type input "[DATE]"
click at [180, 159] on div "Apply" at bounding box center [174, 159] width 12 height 6
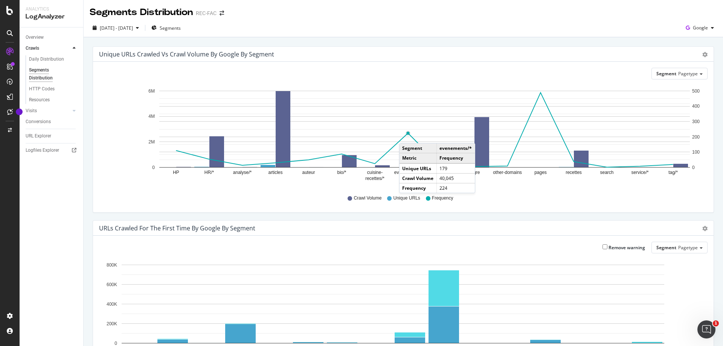
click at [407, 136] on circle "A chart." at bounding box center [408, 133] width 5 height 5
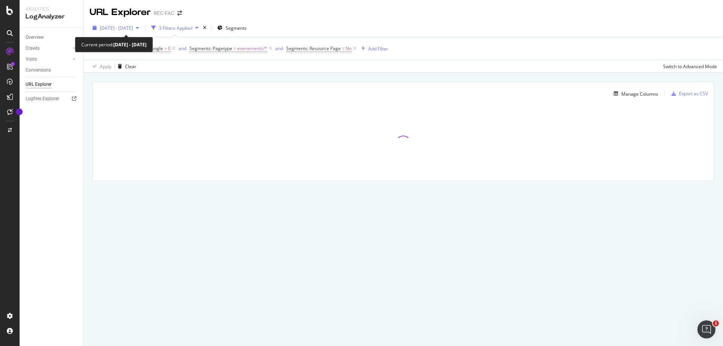
click at [139, 24] on div "[DATE] - [DATE]" at bounding box center [116, 27] width 52 height 11
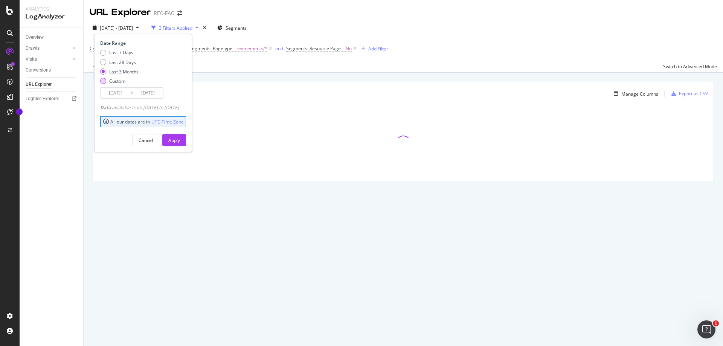
click at [121, 82] on div "Custom" at bounding box center [117, 81] width 16 height 6
click at [128, 98] on div "[DATE] Navigate forward to interact with the calendar and select a date. Press …" at bounding box center [131, 92] width 63 height 11
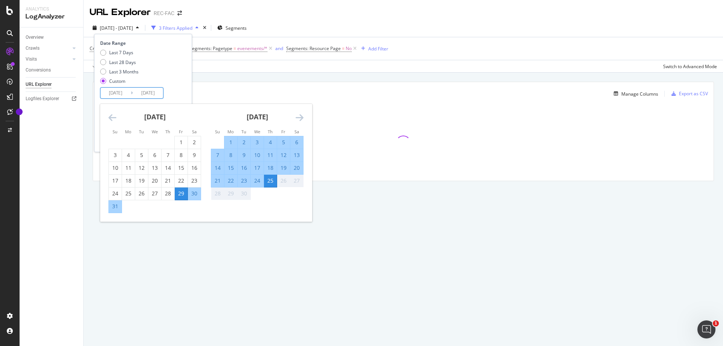
click at [123, 92] on input "[DATE]" at bounding box center [116, 93] width 30 height 11
click at [116, 118] on div "[DATE]" at bounding box center [154, 120] width 93 height 32
click at [112, 118] on icon "Move backward to switch to the previous month." at bounding box center [112, 117] width 8 height 9
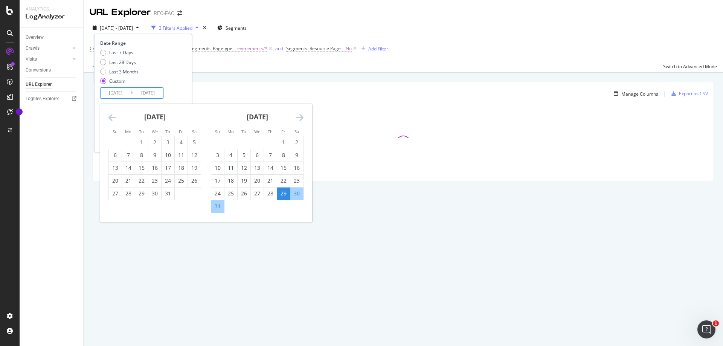
click at [112, 118] on icon "Move backward to switch to the previous month." at bounding box center [112, 117] width 8 height 9
click at [162, 142] on div "1" at bounding box center [168, 143] width 13 height 8
type input "[DATE]"
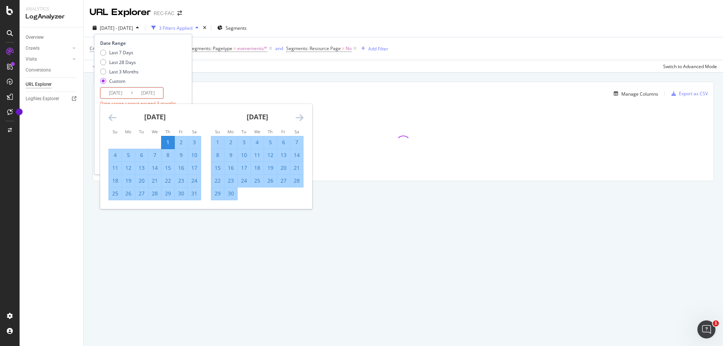
click at [234, 196] on div "30" at bounding box center [231, 194] width 13 height 8
type input "[DATE]"
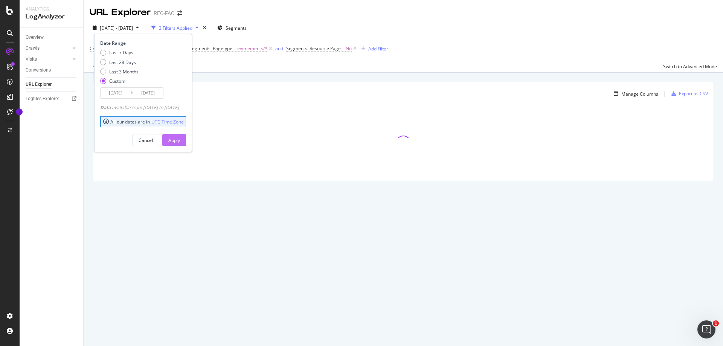
click at [180, 144] on div "Apply" at bounding box center [174, 139] width 12 height 11
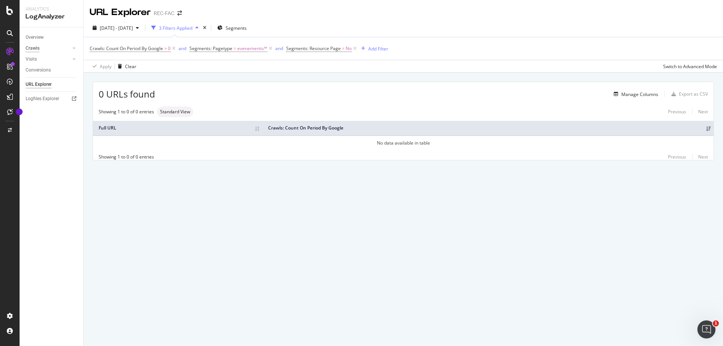
click at [32, 48] on div "Crawls" at bounding box center [33, 48] width 14 height 8
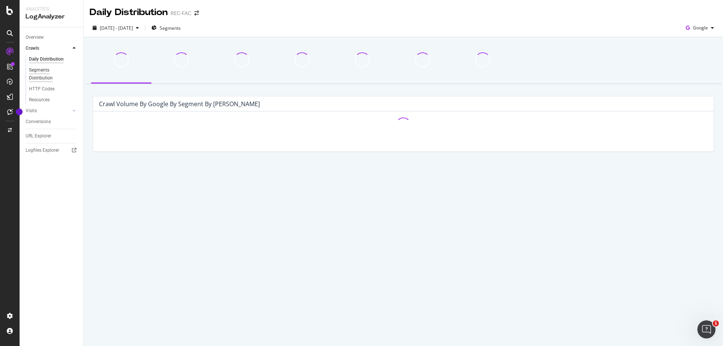
click at [38, 76] on div "Segments Distribution" at bounding box center [50, 74] width 42 height 16
